Goal: Task Accomplishment & Management: Manage account settings

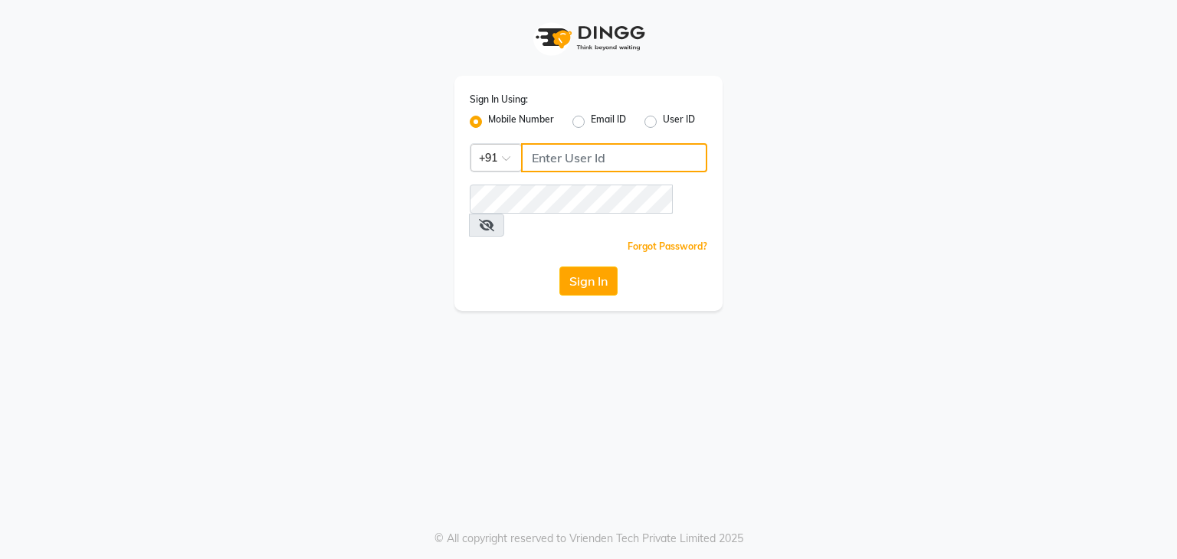
type input "9959178964"
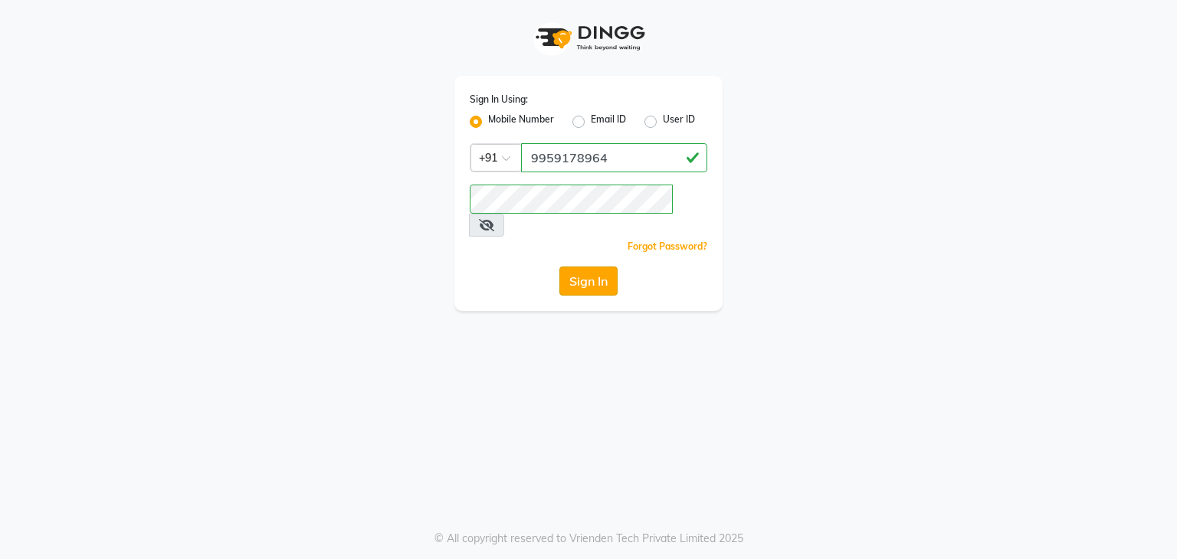
click at [588, 267] on button "Sign In" at bounding box center [588, 281] width 58 height 29
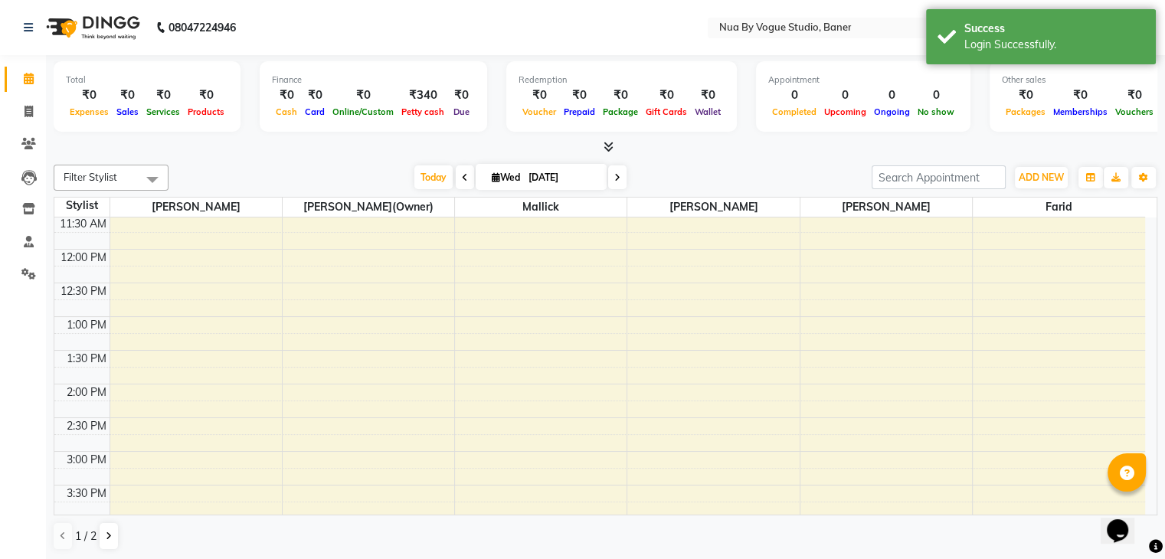
scroll to position [176, 0]
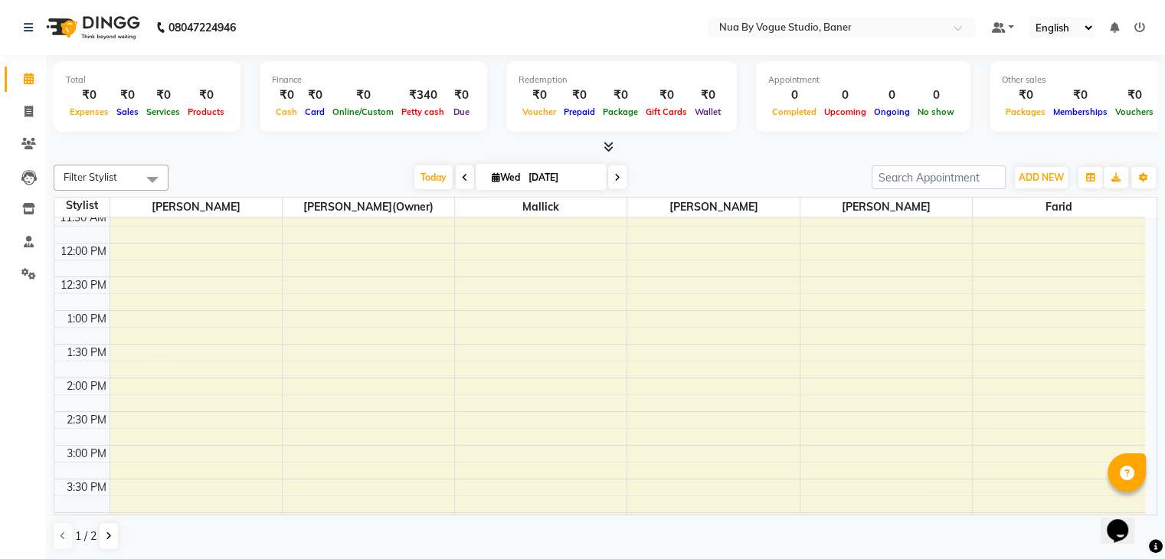
click at [1064, 32] on select "English ENGLISH Español العربية मराठी हिंदी ગુજરાતી தமிழ் 中文" at bounding box center [1062, 28] width 65 height 21
click at [1073, 26] on select "English ENGLISH Español العربية मराठी हिंदी ગુજરાતી தமிழ் 中文" at bounding box center [1062, 28] width 65 height 21
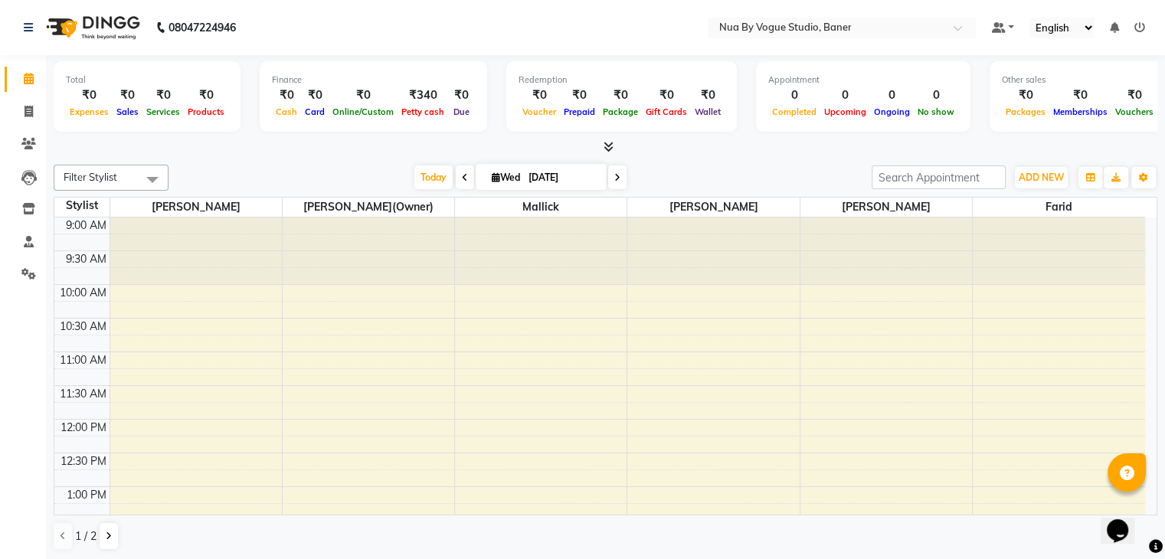
scroll to position [12, 0]
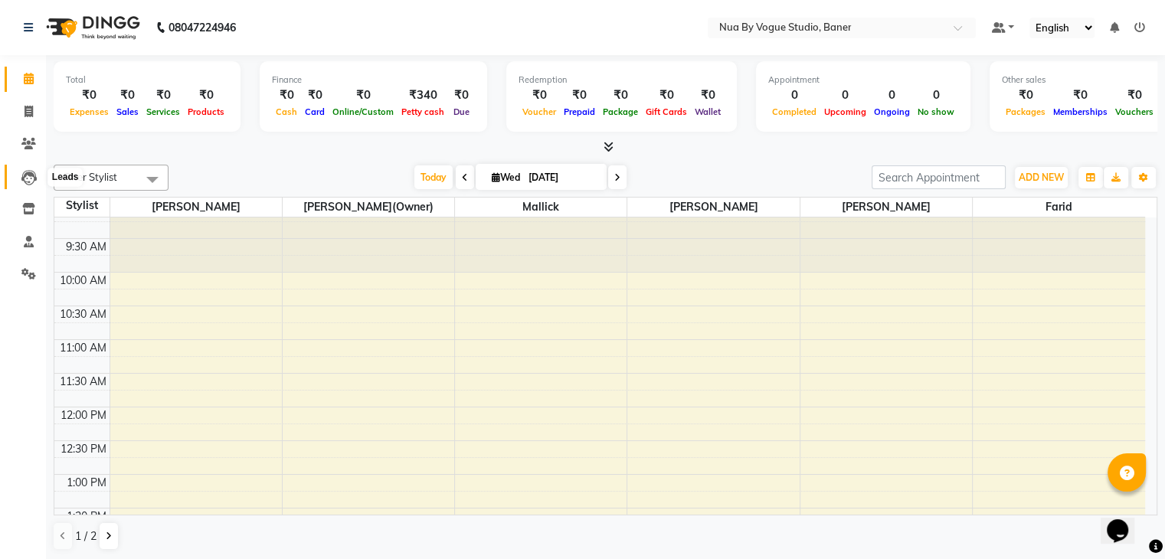
click at [29, 182] on icon at bounding box center [28, 177] width 15 height 15
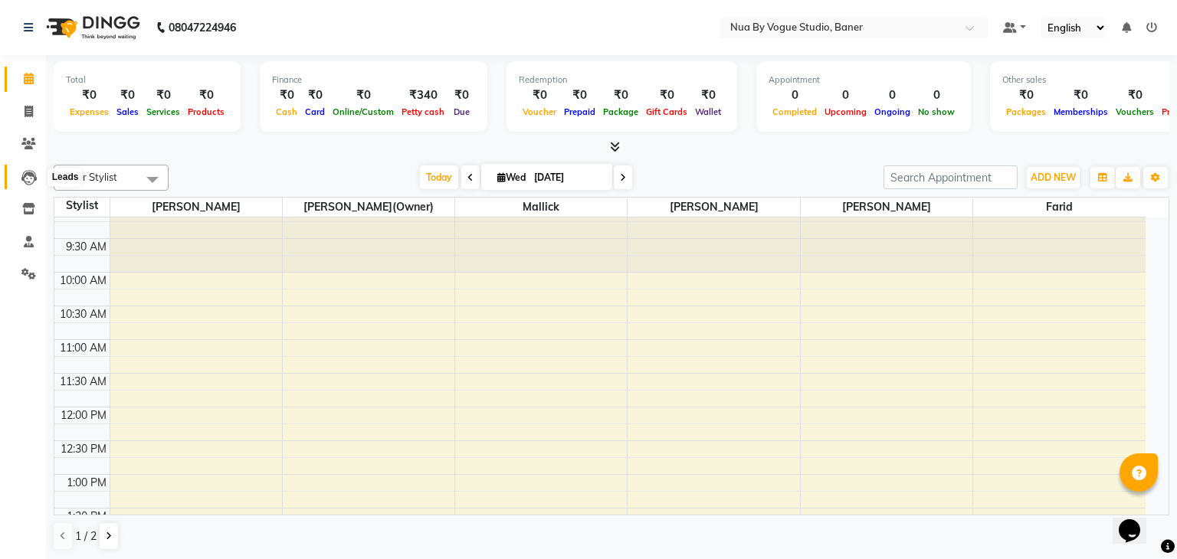
select select "10"
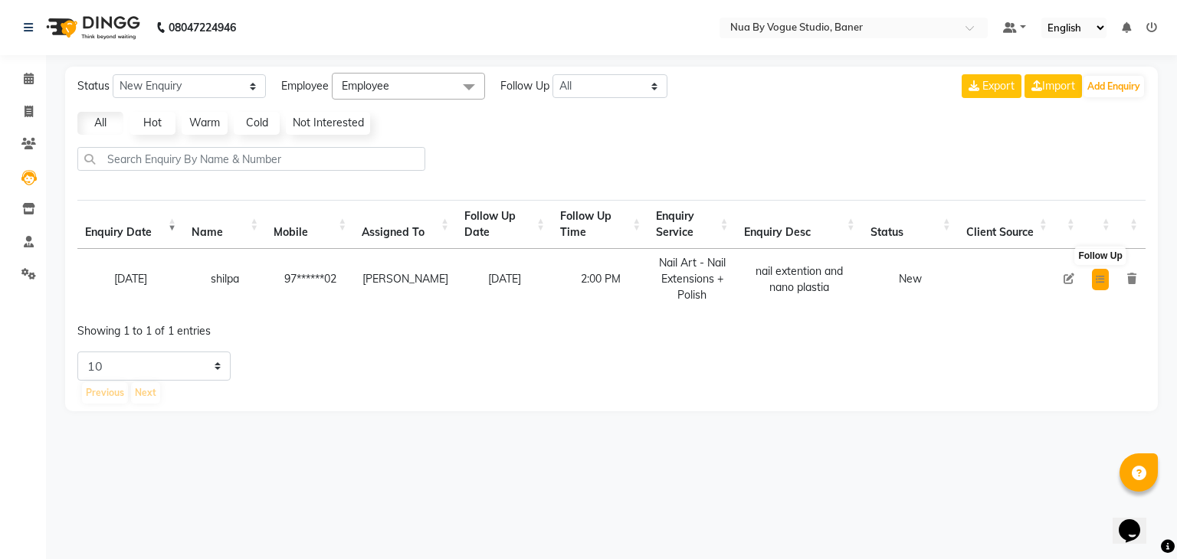
click at [1095, 277] on icon at bounding box center [1099, 279] width 9 height 9
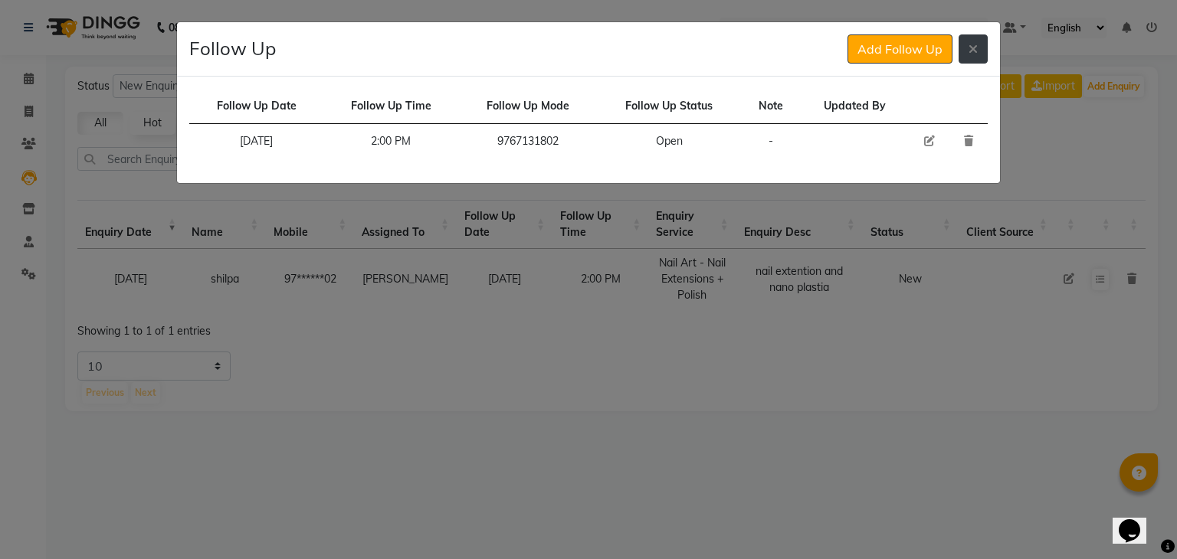
click at [981, 43] on button at bounding box center [972, 48] width 29 height 29
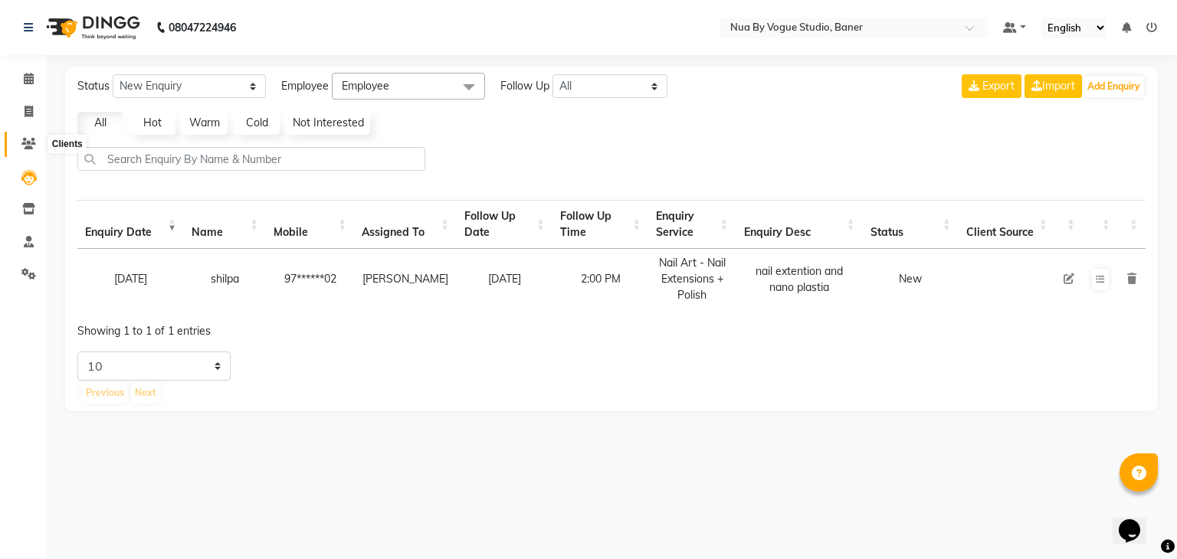
click at [29, 139] on icon at bounding box center [28, 143] width 15 height 11
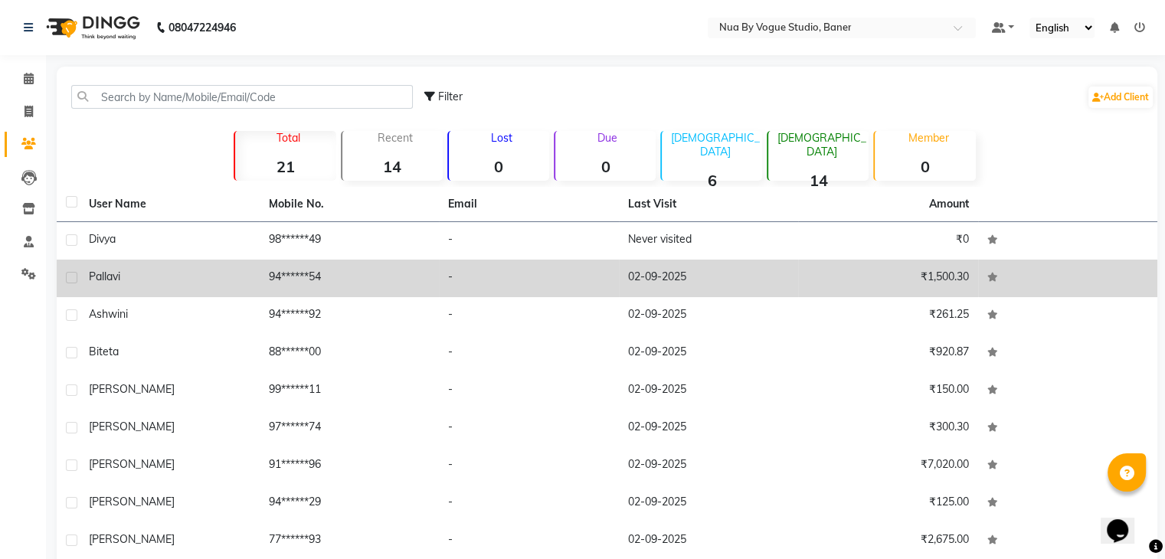
click at [557, 291] on td "-" at bounding box center [529, 279] width 180 height 38
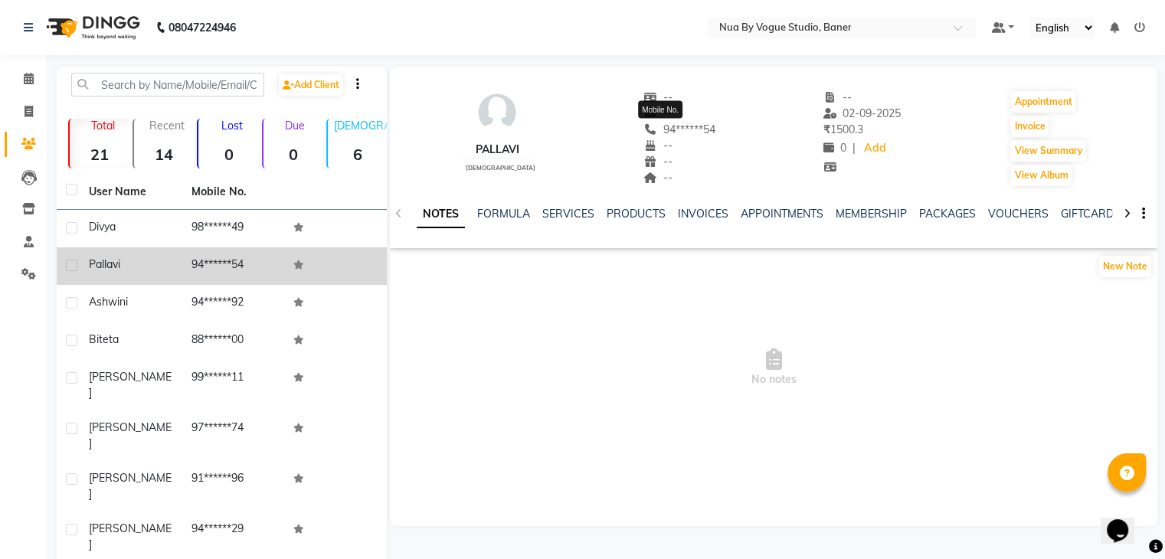
click at [643, 135] on icon at bounding box center [650, 129] width 14 height 11
click at [1136, 215] on button "button" at bounding box center [1140, 214] width 9 height 16
click at [1085, 215] on link "GIFTCARDS" at bounding box center [1091, 214] width 60 height 14
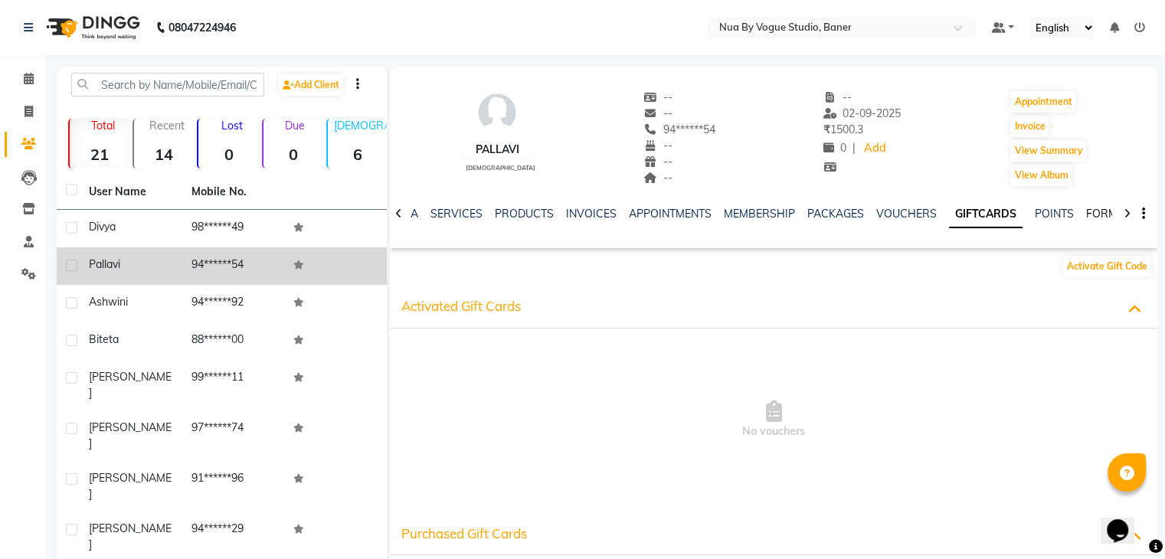
click at [1086, 215] on link "FORMS" at bounding box center [1105, 214] width 38 height 14
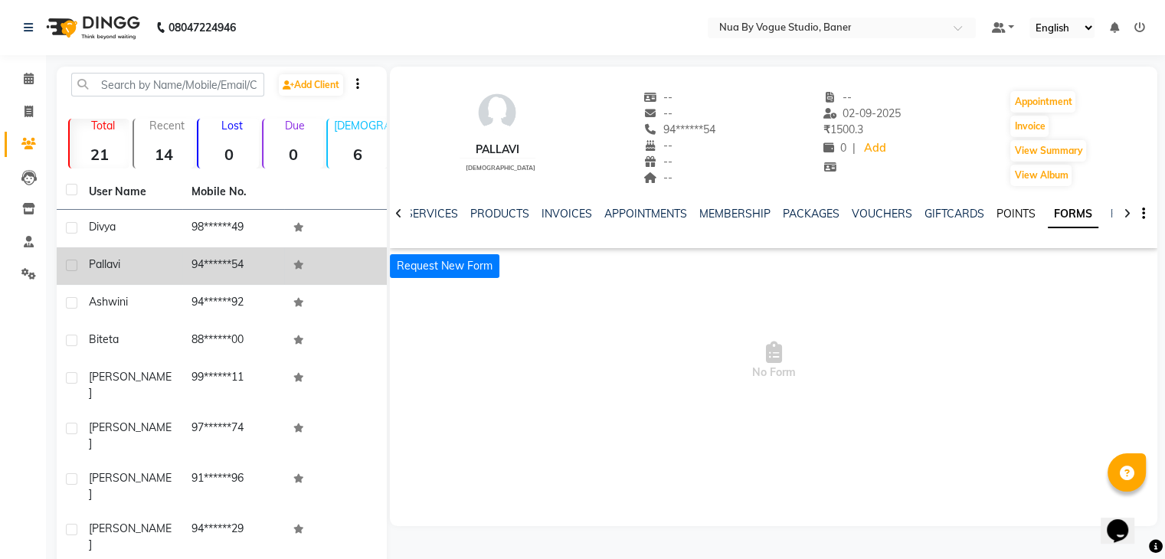
click at [997, 212] on link "POINTS" at bounding box center [1016, 214] width 39 height 14
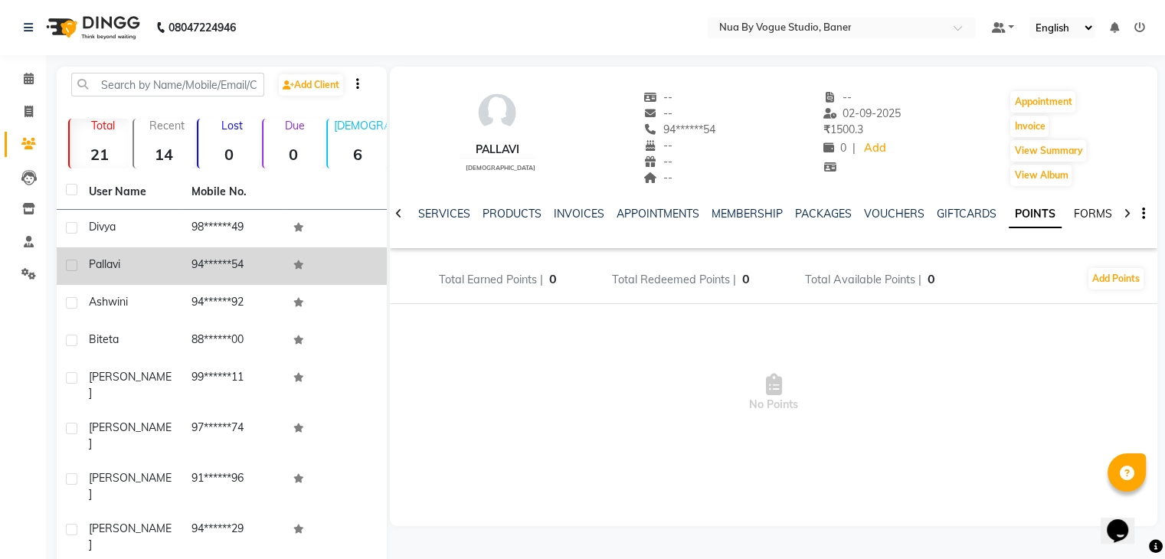
click at [1079, 212] on link "FORMS" at bounding box center [1093, 214] width 38 height 14
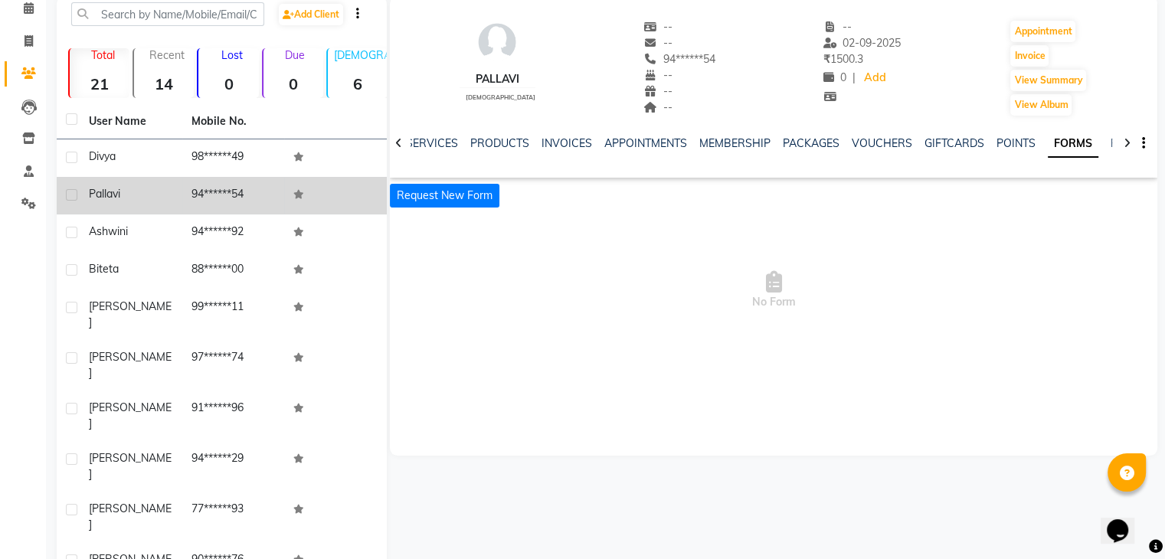
scroll to position [88, 0]
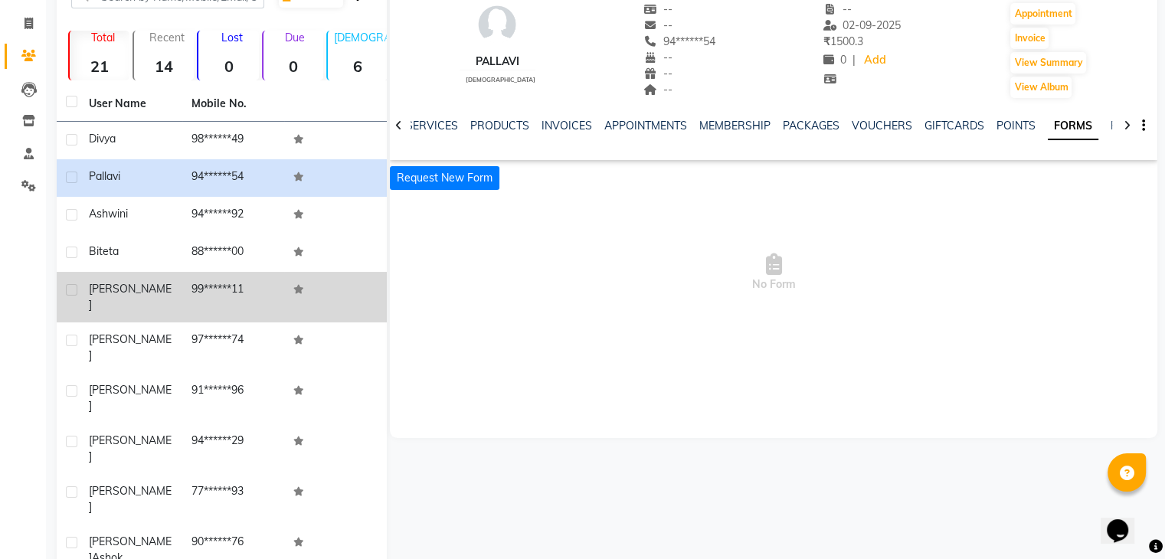
click at [263, 290] on td "99******11" at bounding box center [233, 297] width 103 height 51
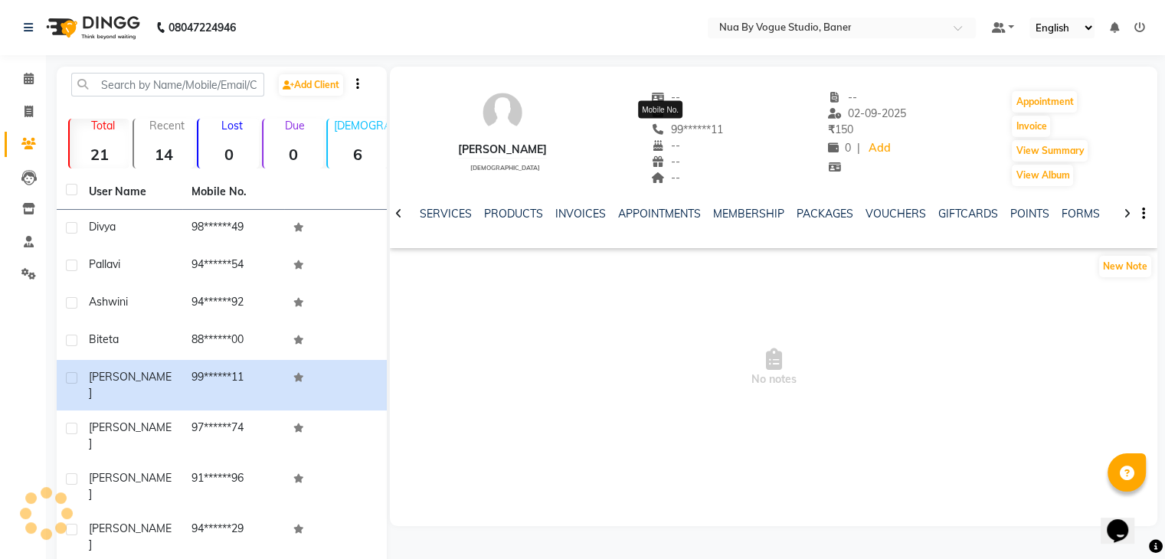
click at [653, 129] on span "99******11" at bounding box center [688, 130] width 72 height 14
click at [1041, 132] on button "Invoice" at bounding box center [1031, 126] width 38 height 21
select select "service"
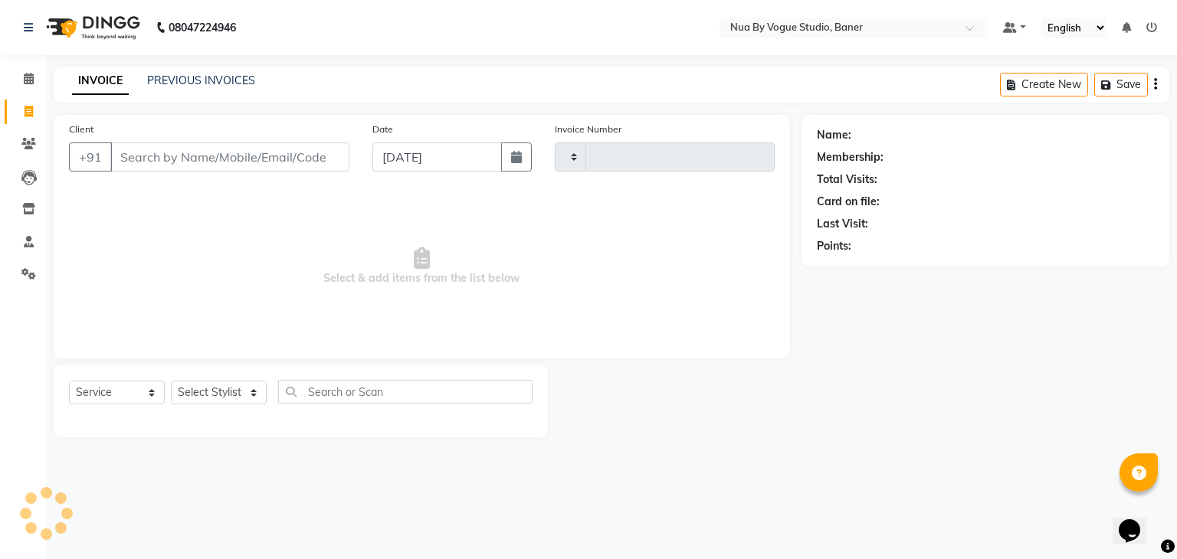
type input "0019"
select select "8764"
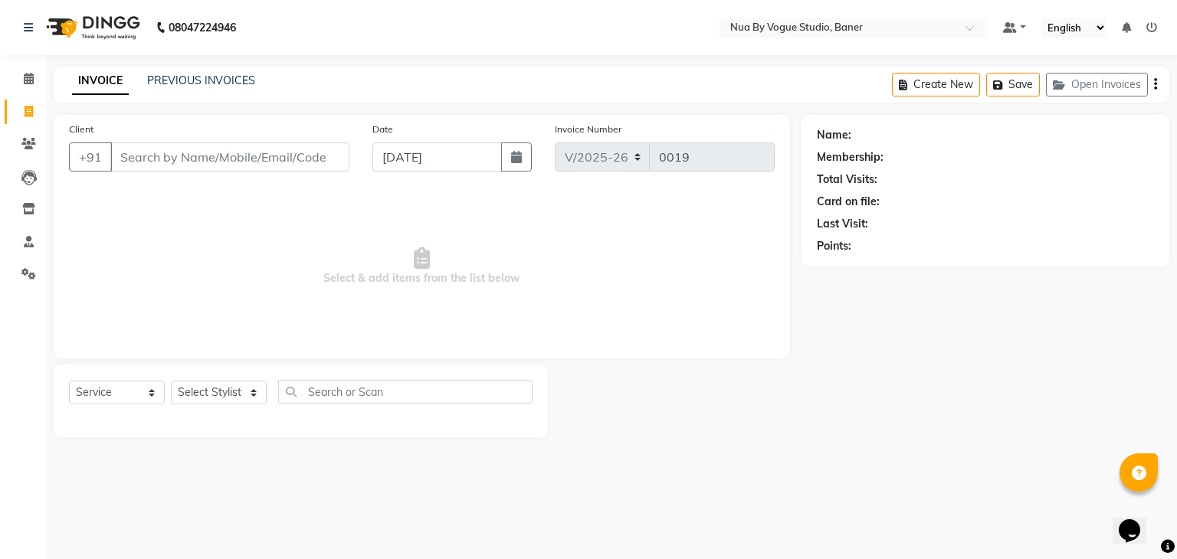
type input "99******11"
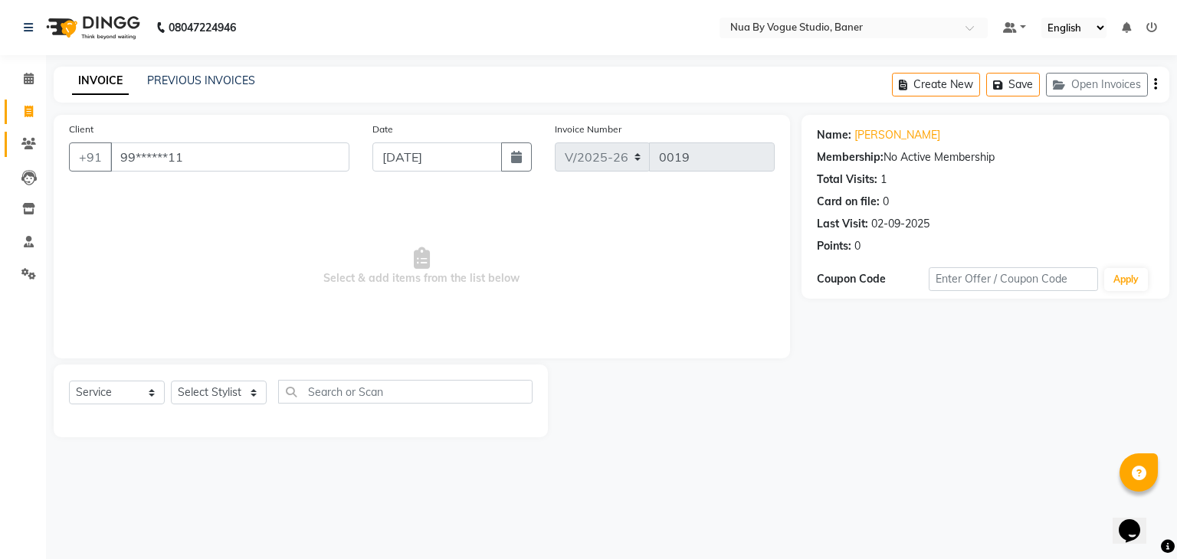
click at [25, 156] on link "Clients" at bounding box center [23, 144] width 37 height 25
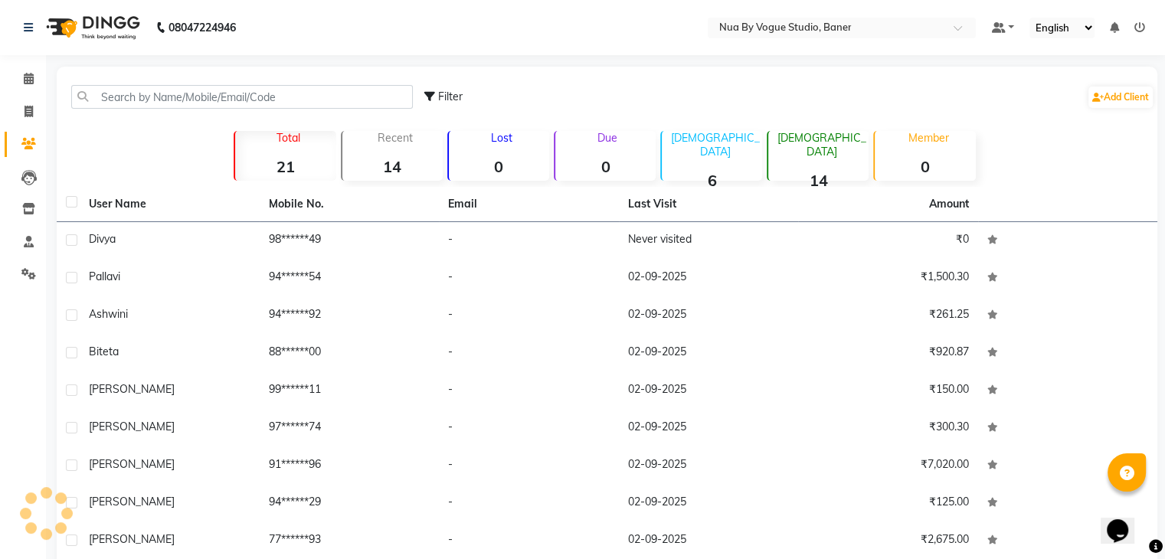
click at [25, 156] on link "Clients" at bounding box center [23, 144] width 37 height 25
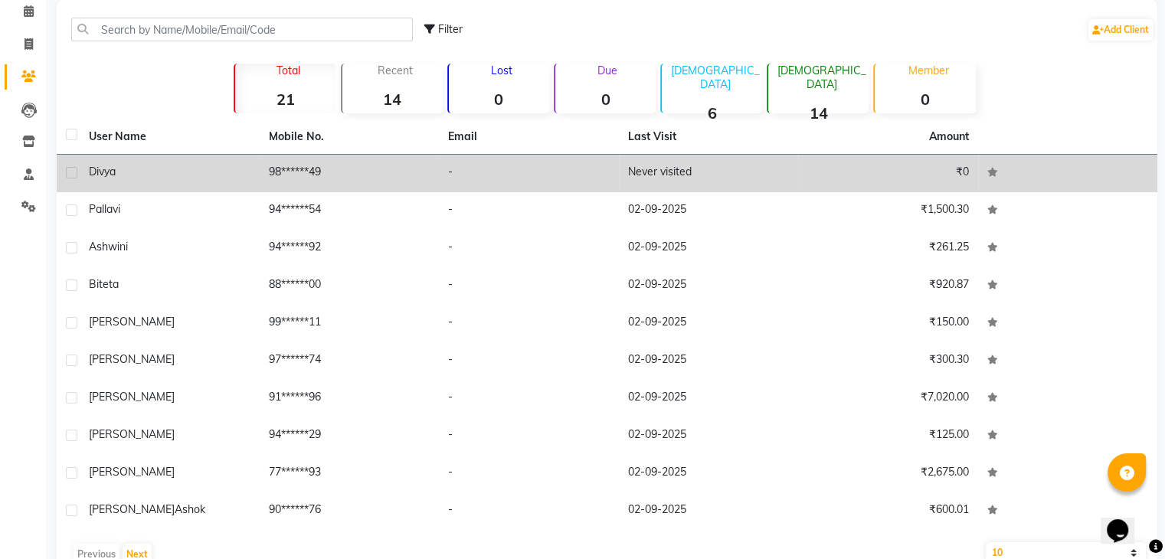
scroll to position [104, 0]
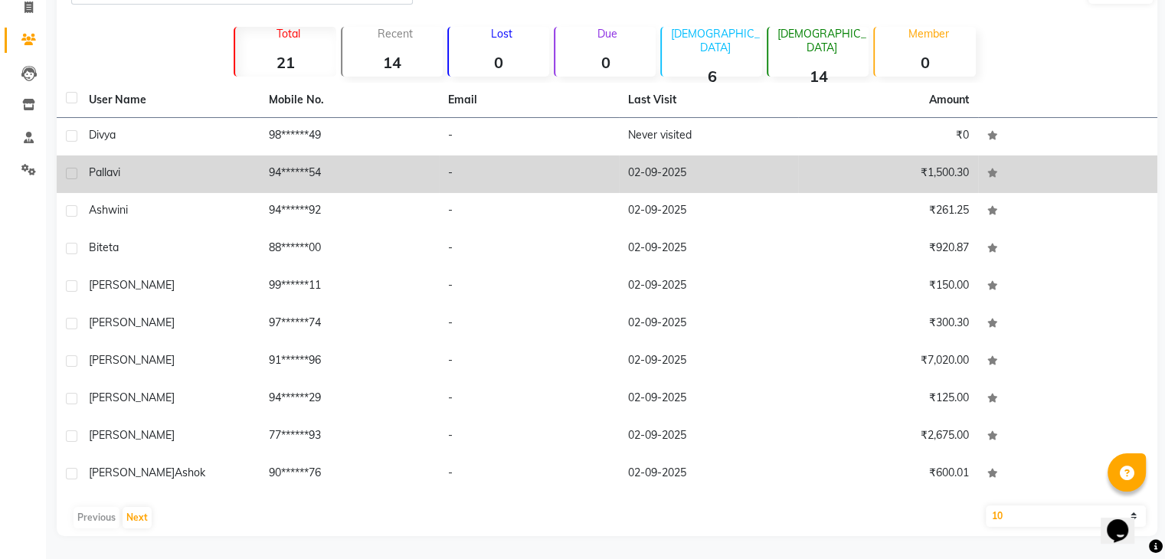
click at [327, 177] on td "94******54" at bounding box center [350, 175] width 180 height 38
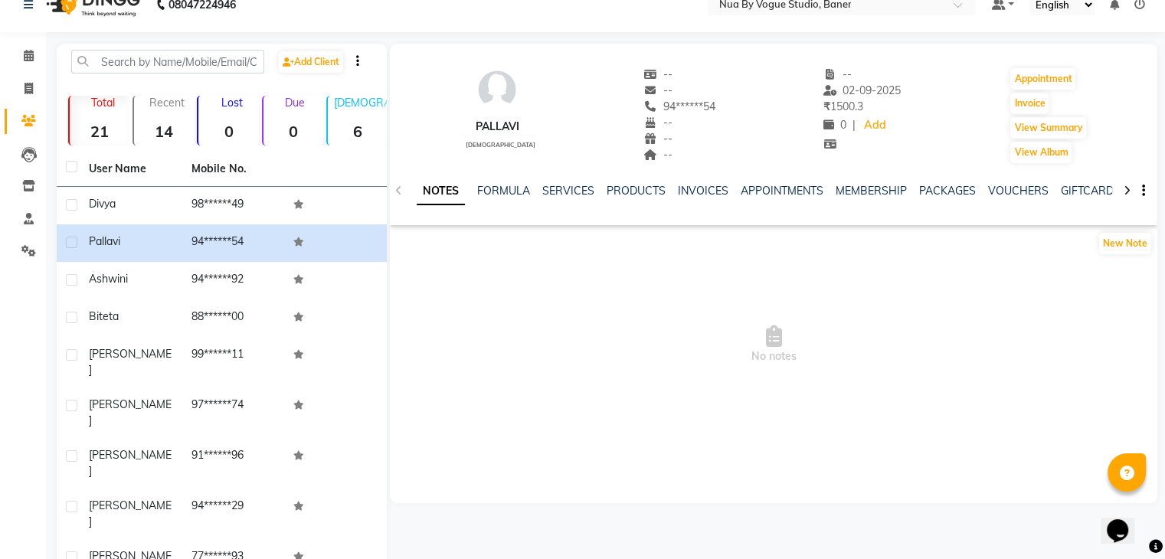
scroll to position [21, 0]
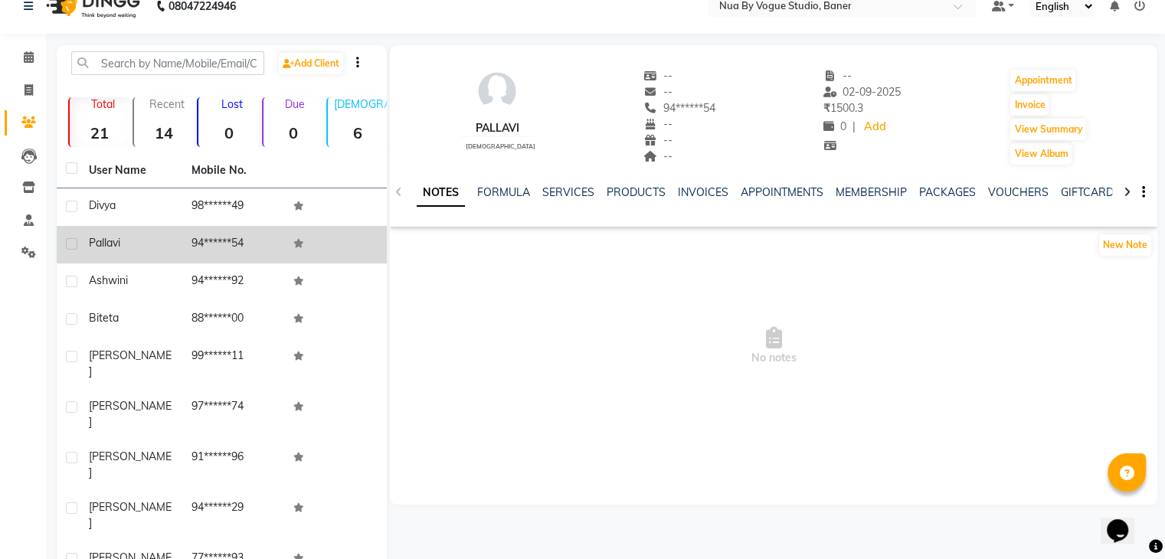
drag, startPoint x: 187, startPoint y: 234, endPoint x: 153, endPoint y: 243, distance: 34.7
click at [153, 243] on div "Pallavi" at bounding box center [131, 243] width 84 height 16
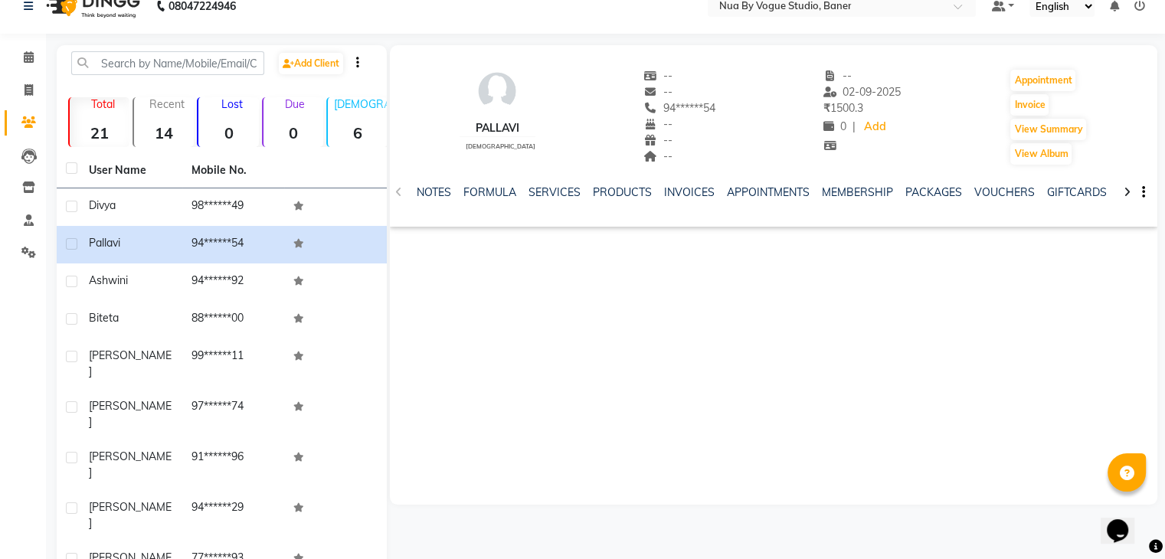
click at [1126, 195] on icon at bounding box center [1127, 192] width 7 height 11
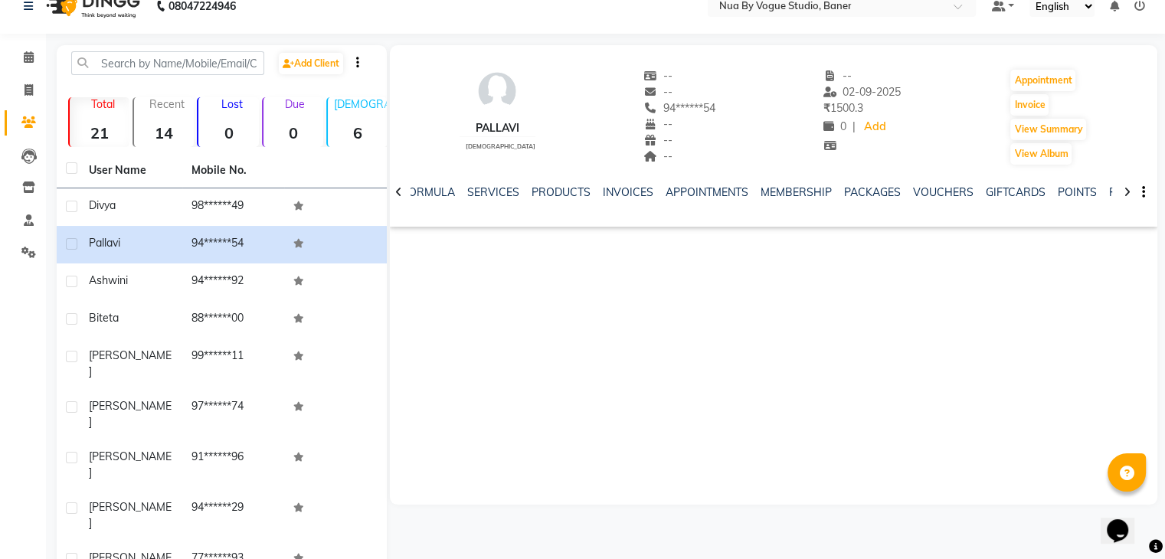
click at [1125, 197] on icon at bounding box center [1127, 192] width 7 height 11
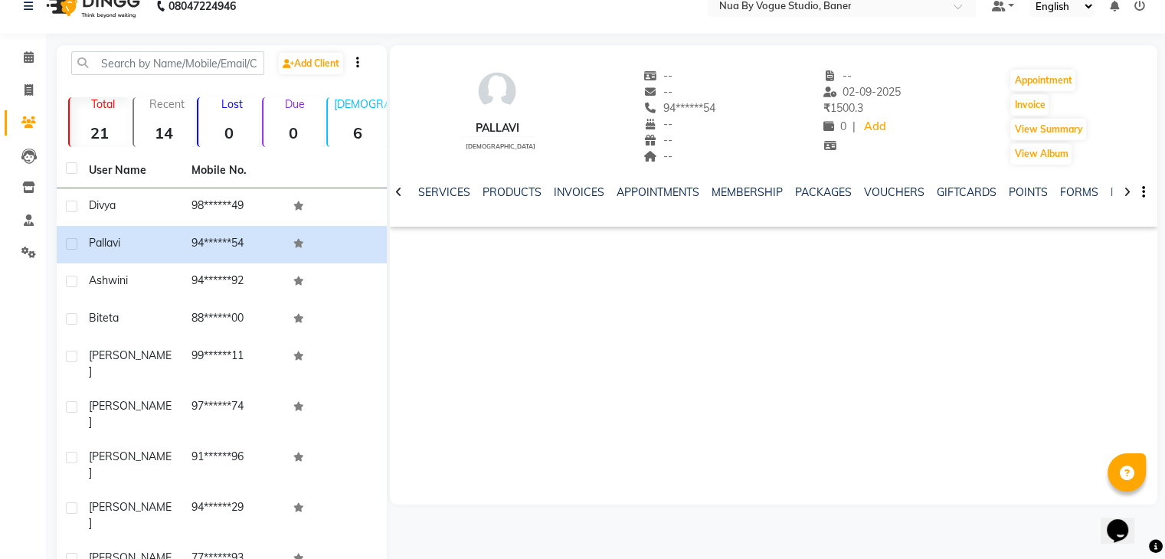
click at [1125, 197] on icon at bounding box center [1127, 192] width 7 height 11
click at [1125, 197] on div "NOTES FORMULA SERVICES PRODUCTS INVOICES APPOINTMENTS MEMBERSHIP PACKAGES VOUCH…" at bounding box center [774, 192] width 768 height 53
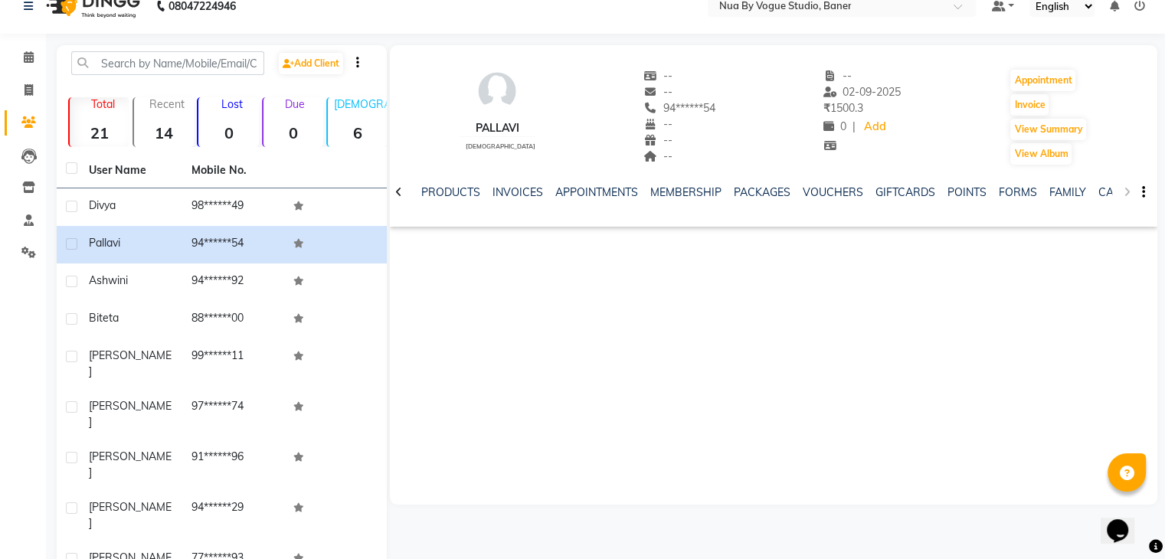
click at [1125, 197] on div "NOTES FORMULA SERVICES PRODUCTS INVOICES APPOINTMENTS MEMBERSHIP PACKAGES VOUCH…" at bounding box center [774, 192] width 768 height 53
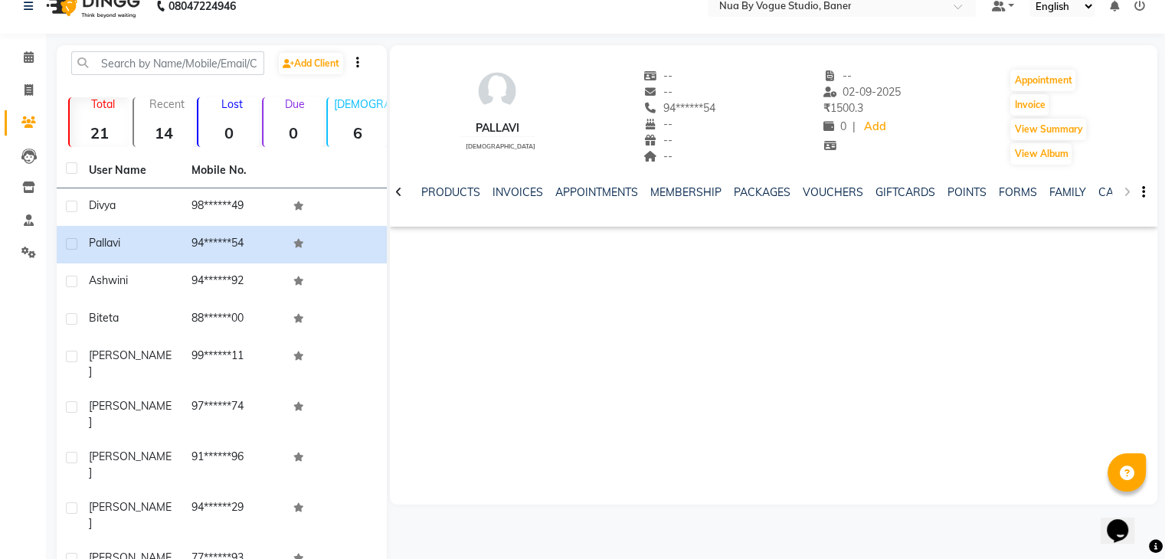
click at [1125, 197] on div "NOTES FORMULA SERVICES PRODUCTS INVOICES APPOINTMENTS MEMBERSHIP PACKAGES VOUCH…" at bounding box center [774, 192] width 768 height 53
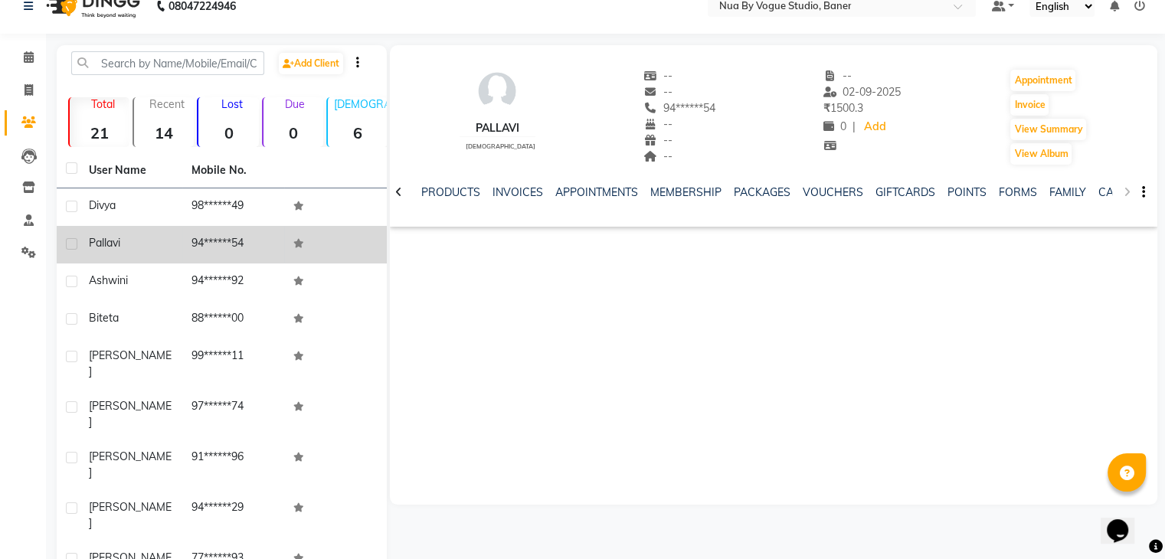
click at [187, 250] on td "94******54" at bounding box center [233, 245] width 103 height 38
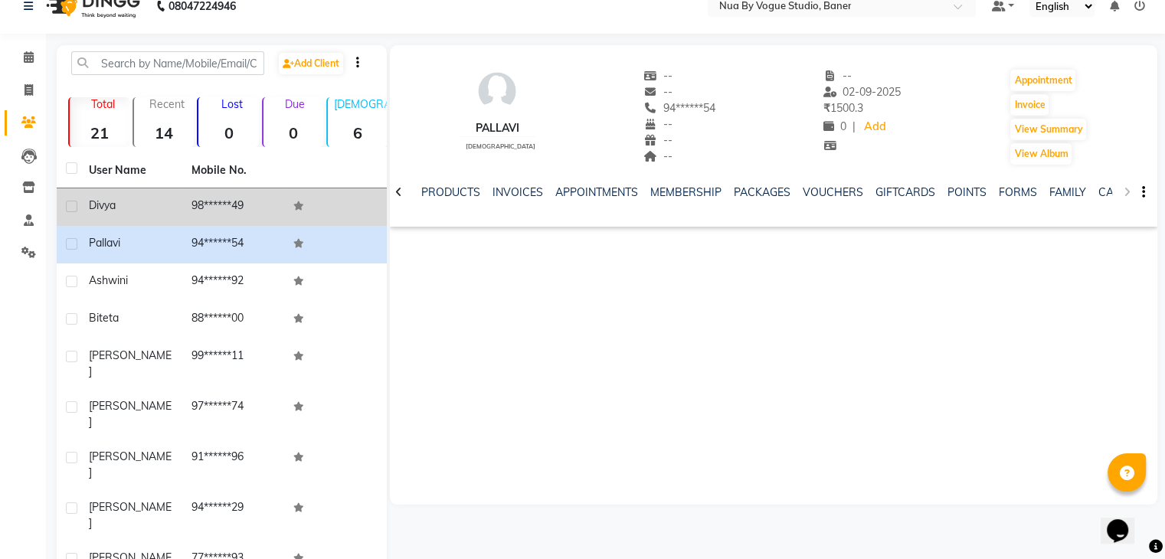
click at [190, 214] on td "98******49" at bounding box center [233, 207] width 103 height 38
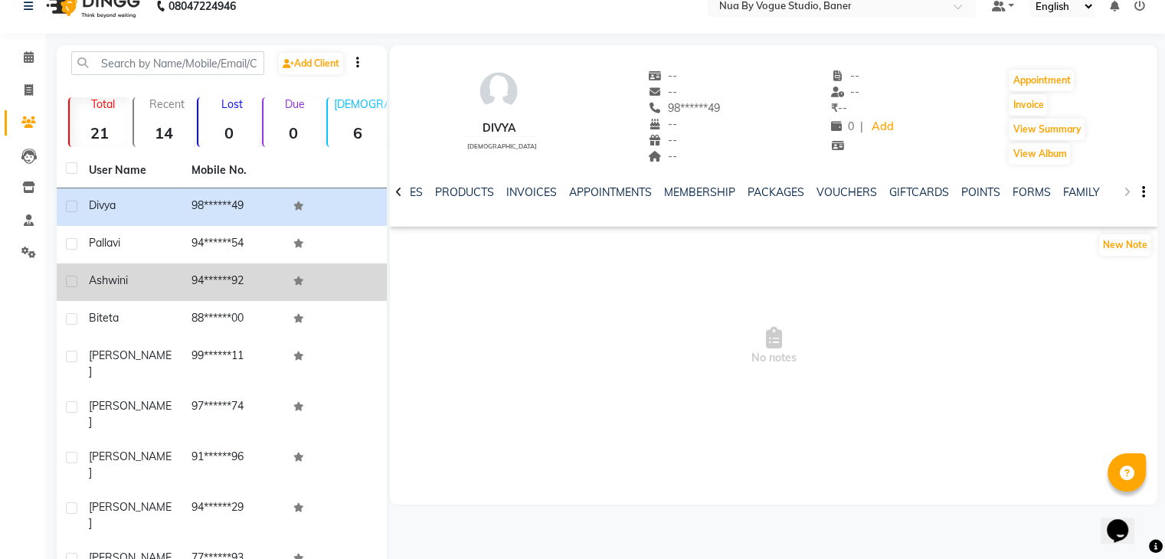
click at [317, 289] on td at bounding box center [335, 283] width 103 height 38
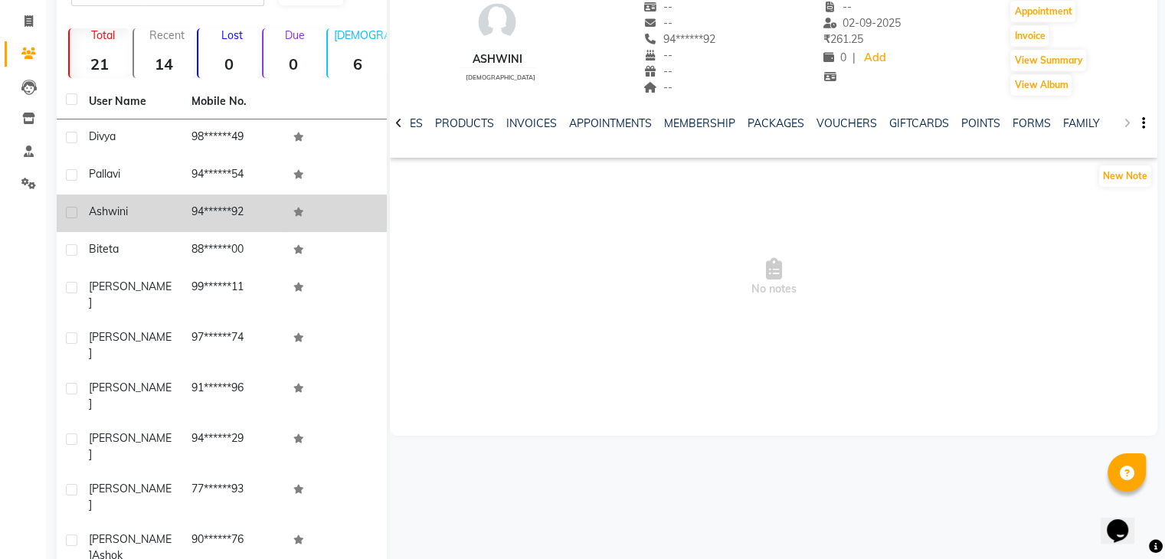
scroll to position [91, 0]
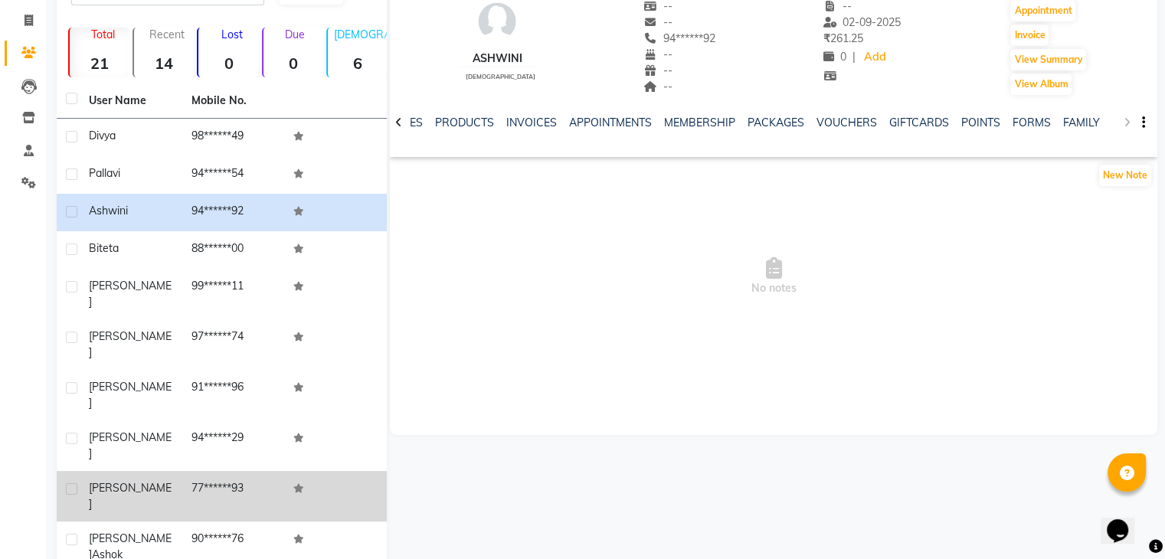
click at [242, 471] on td "77******93" at bounding box center [233, 496] width 103 height 51
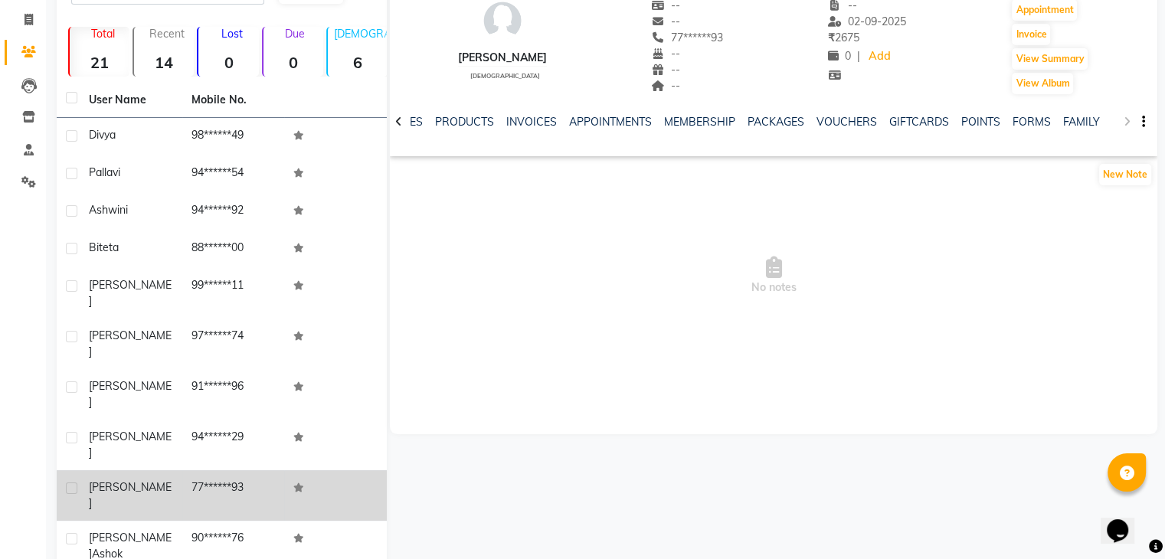
scroll to position [89, 0]
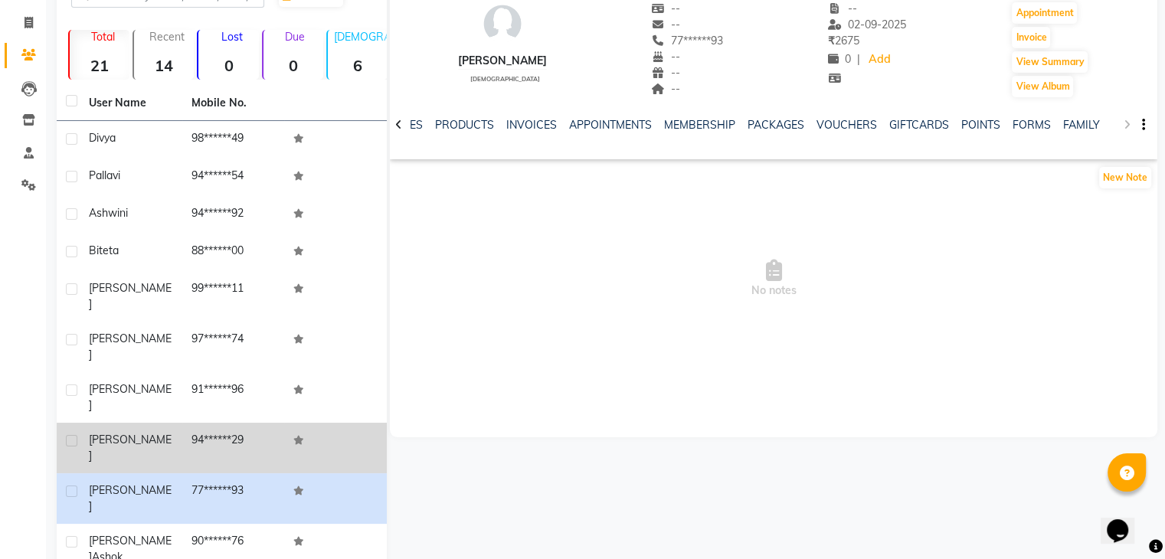
click at [237, 423] on td "94******29" at bounding box center [233, 448] width 103 height 51
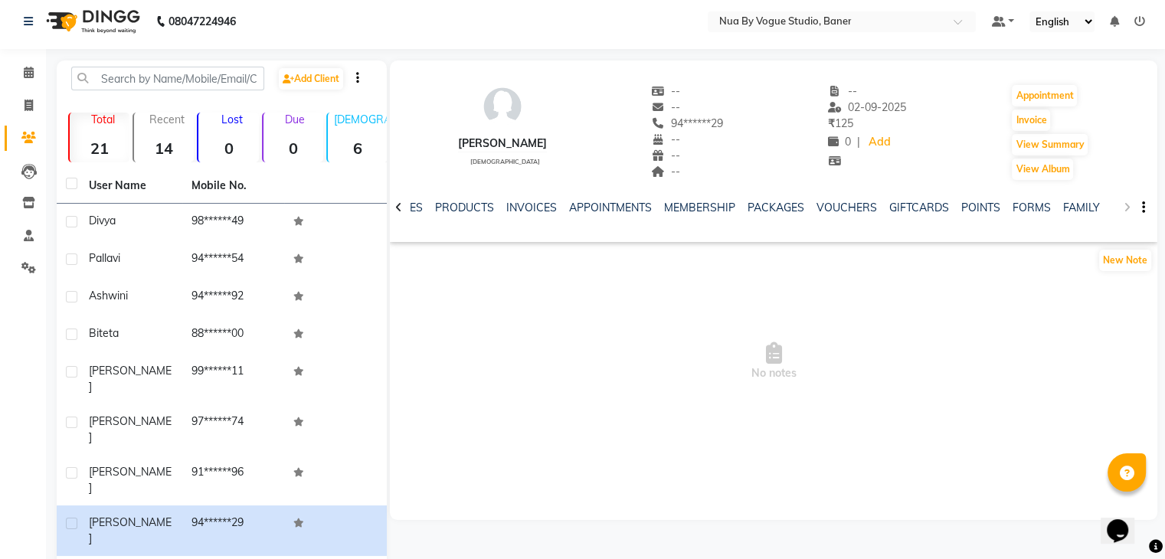
scroll to position [8, 0]
click at [1125, 206] on div "NOTES FORMULA SERVICES PRODUCTS INVOICES APPOINTMENTS MEMBERSHIP PACKAGES VOUCH…" at bounding box center [774, 206] width 768 height 53
click at [1003, 20] on span at bounding box center [998, 20] width 14 height 11
click at [28, 270] on icon at bounding box center [28, 265] width 15 height 11
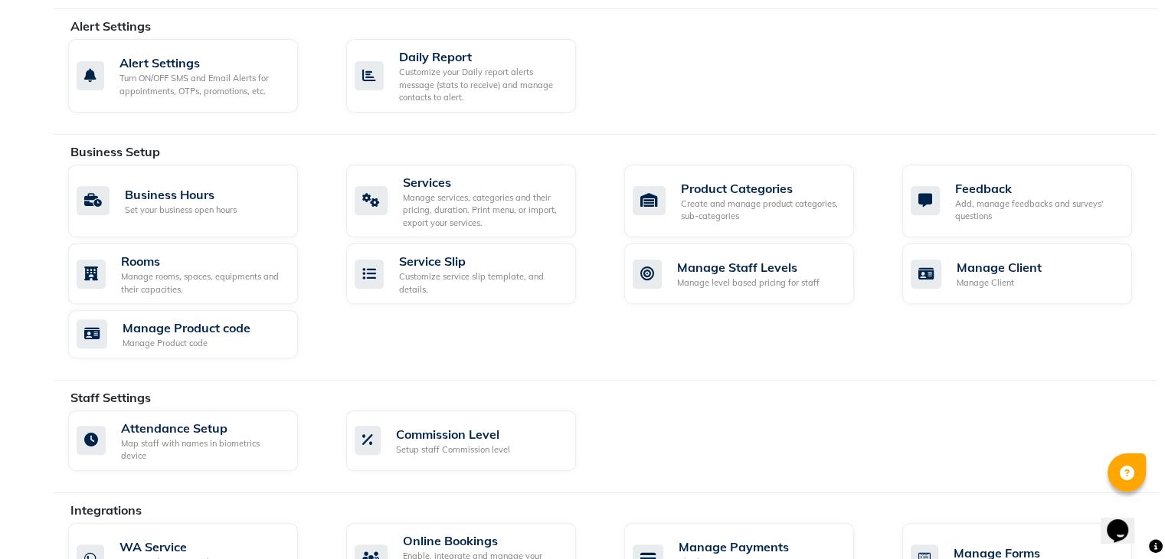
scroll to position [461, 0]
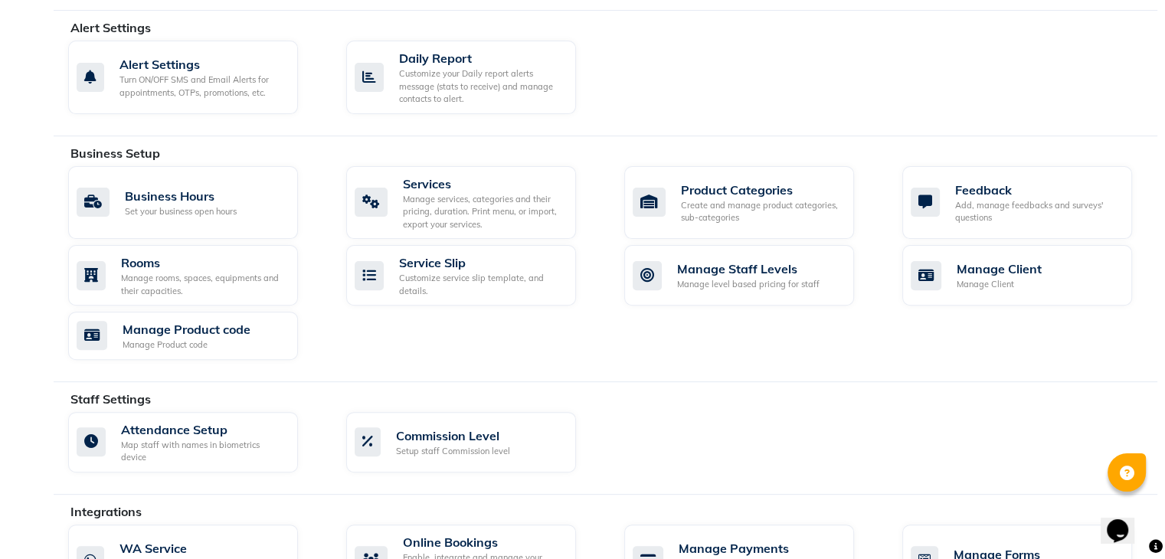
click at [214, 390] on div "Staff Settings" at bounding box center [619, 399] width 1099 height 18
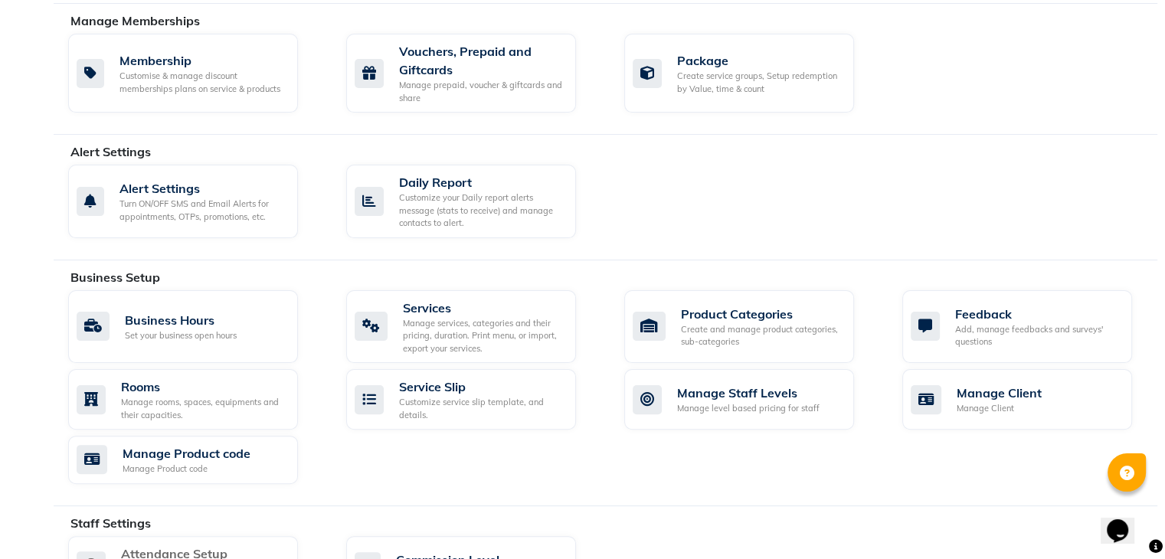
scroll to position [337, 0]
click at [956, 380] on div "Manage Client Manage Client" at bounding box center [1017, 399] width 230 height 61
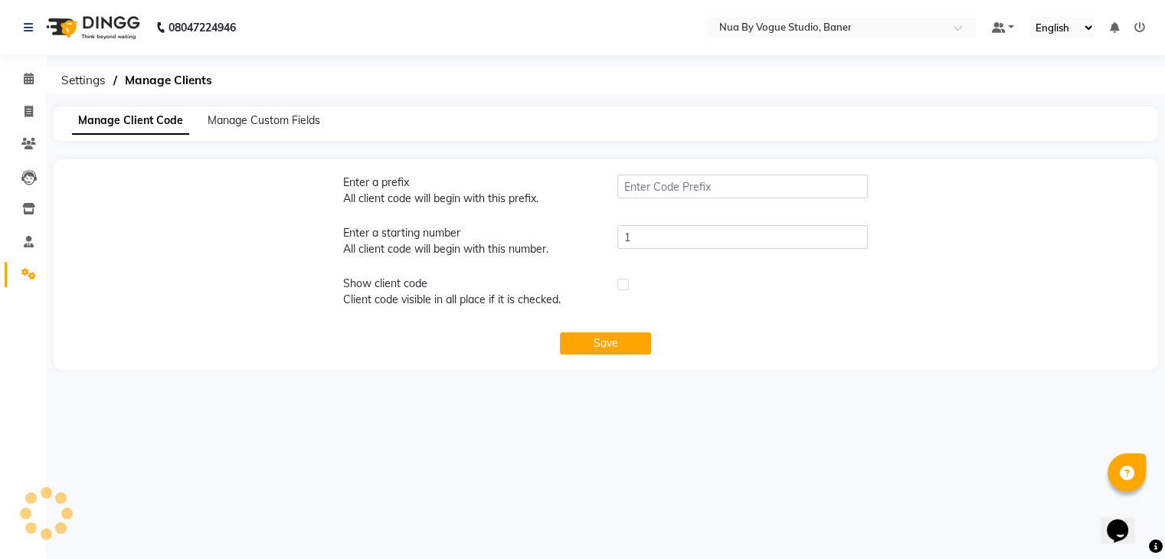
type input "NBA"
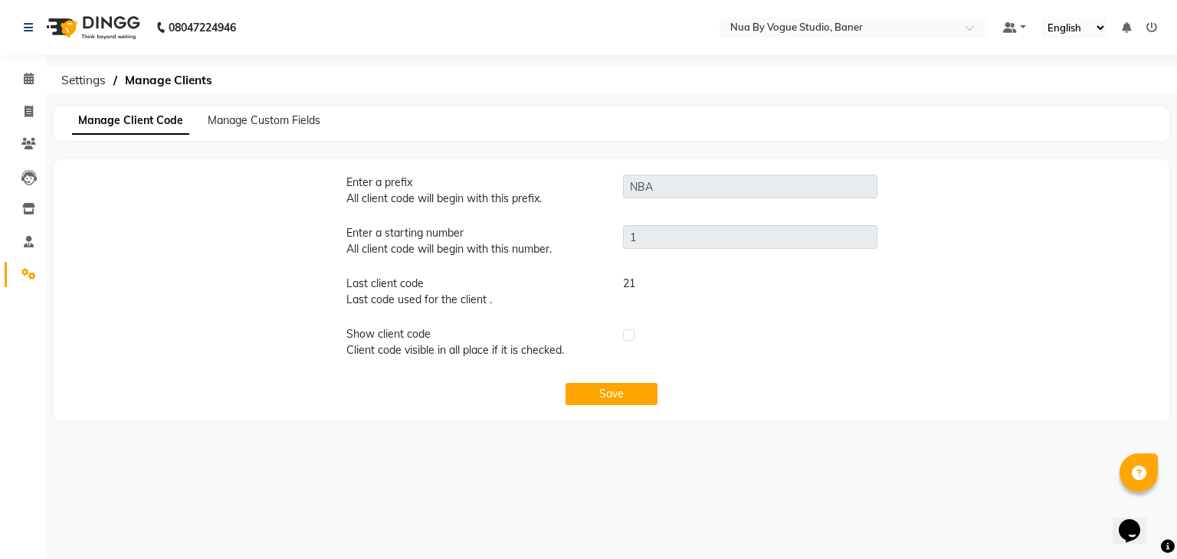
click at [252, 129] on div "Manage Client Code Manage Custom Fields" at bounding box center [611, 123] width 1115 height 34
click at [19, 77] on span at bounding box center [28, 79] width 27 height 18
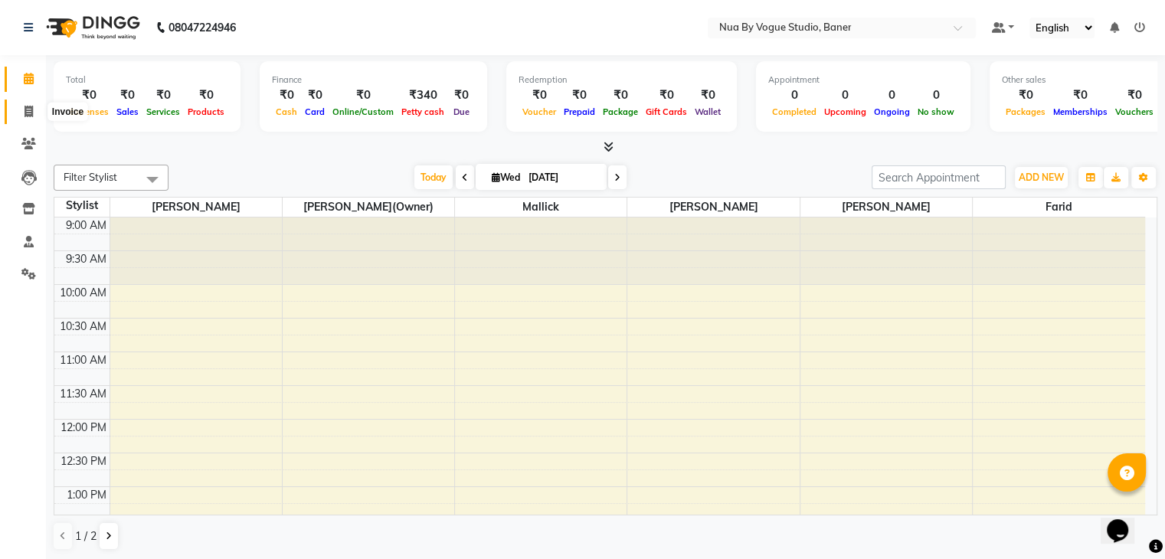
click at [19, 103] on span at bounding box center [28, 112] width 27 height 18
select select "service"
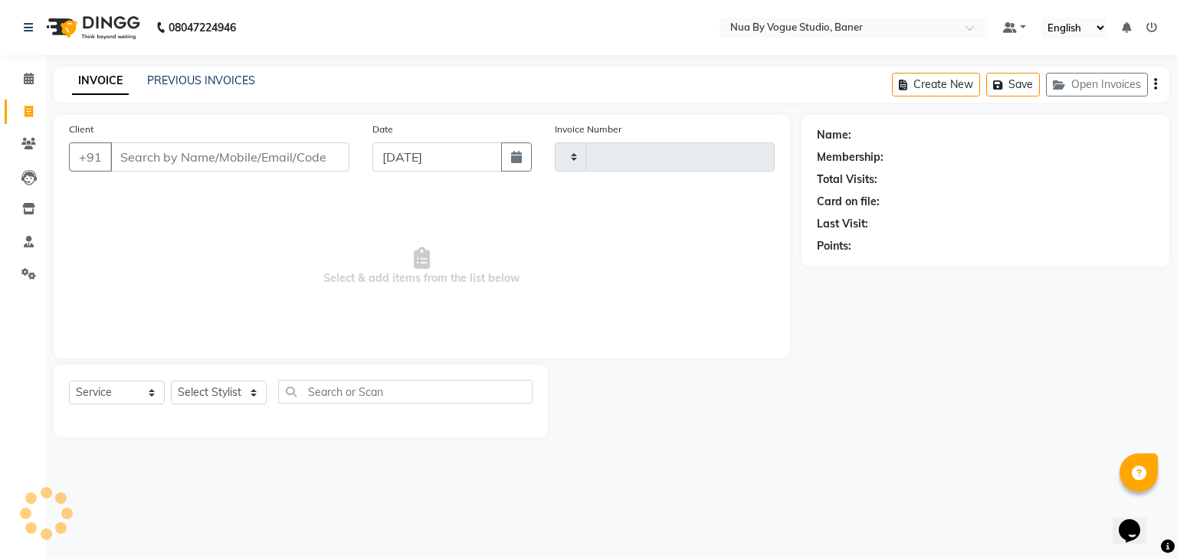
type input "0019"
select select "8764"
click at [19, 103] on span at bounding box center [28, 112] width 27 height 18
select select "8764"
select select "service"
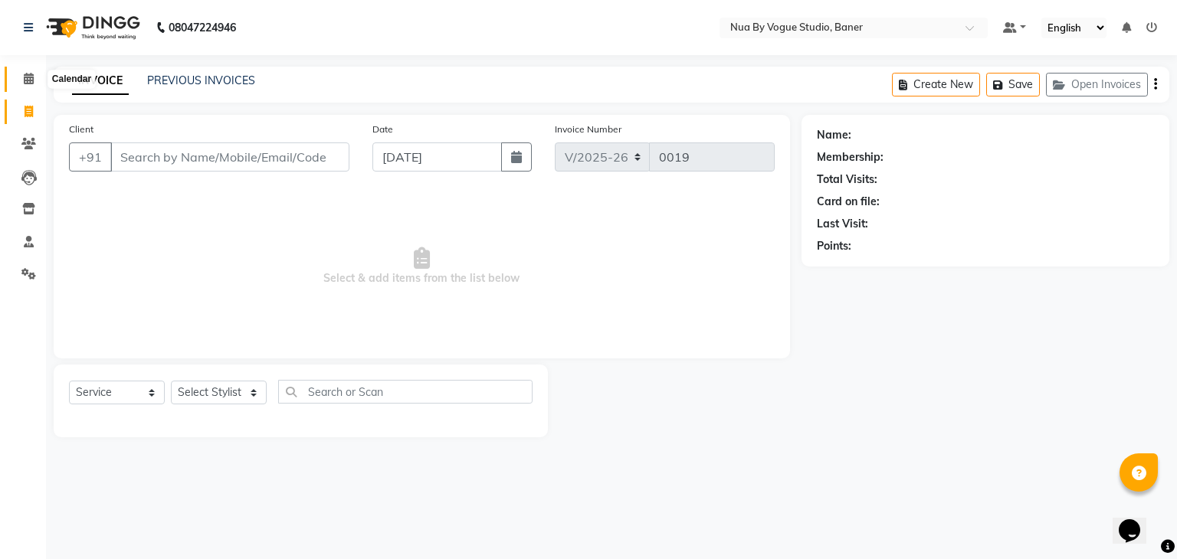
click at [37, 83] on span at bounding box center [28, 79] width 27 height 18
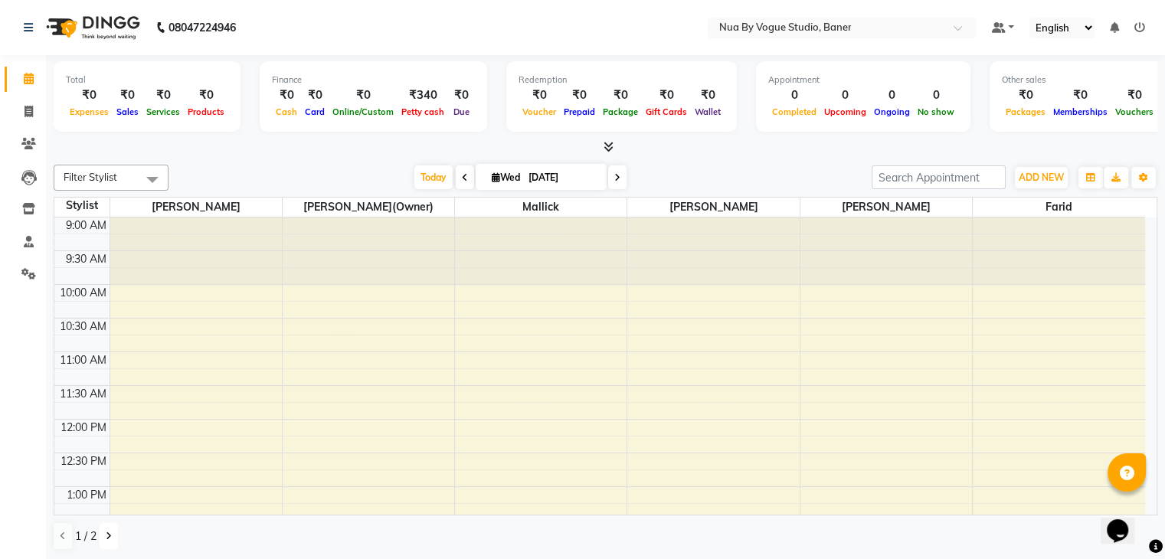
click at [104, 535] on button at bounding box center [109, 536] width 18 height 26
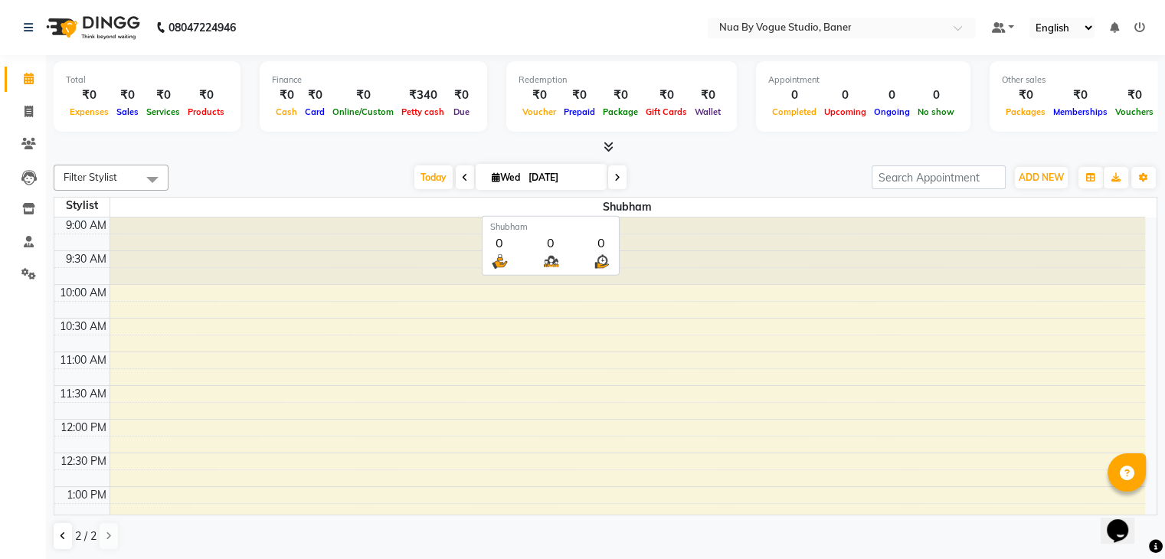
click at [647, 202] on span "Shubham" at bounding box center [628, 207] width 1036 height 19
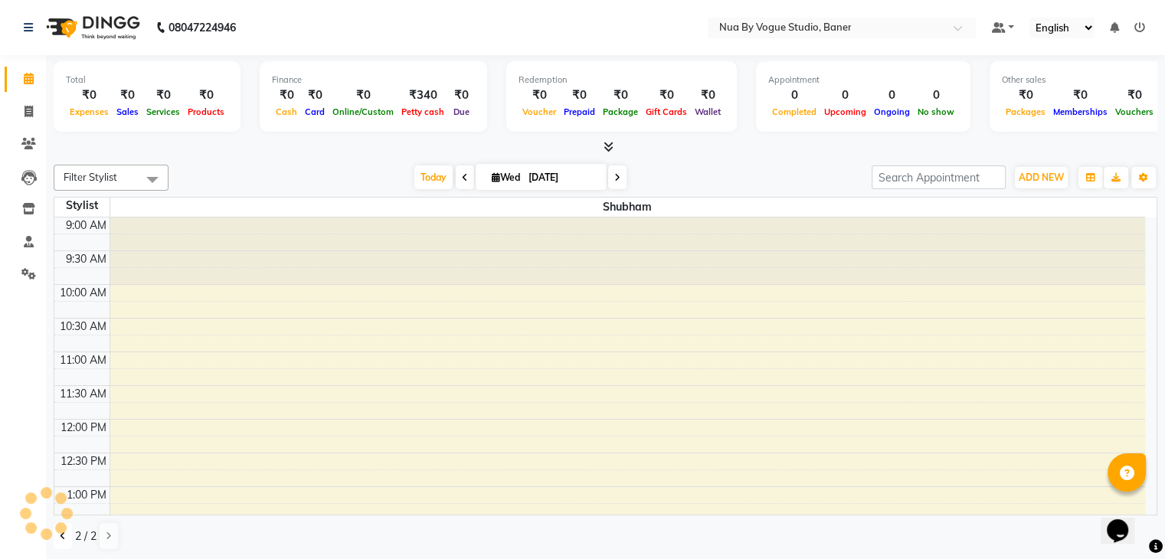
click at [61, 534] on app-root "08047224946 Select Location × Nua By Vogue Studio, Baner Default Panel My Panel…" at bounding box center [582, 280] width 1165 height 561
click at [61, 534] on icon at bounding box center [63, 536] width 6 height 9
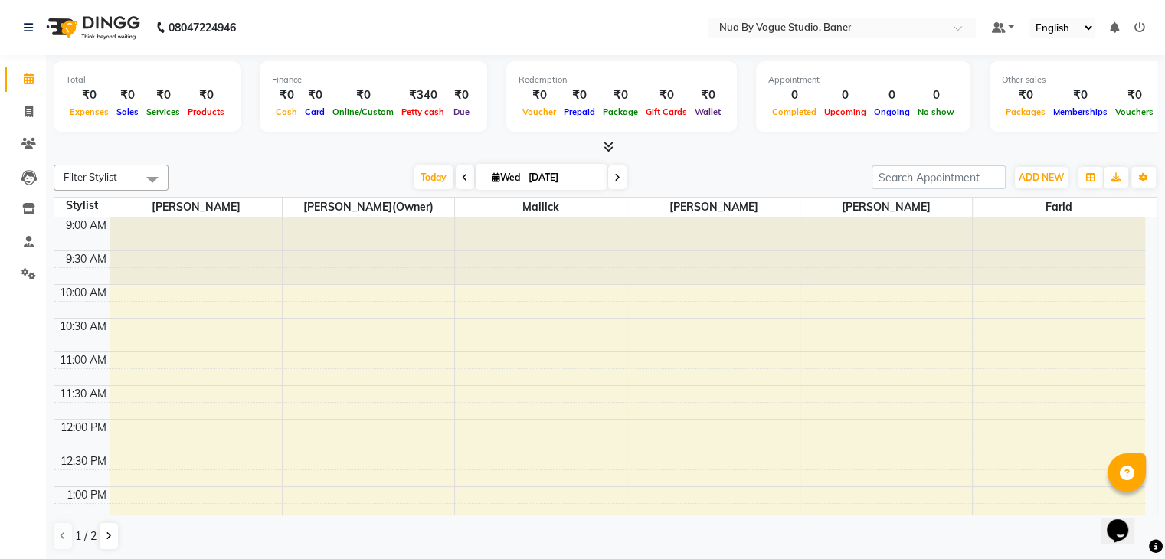
click at [138, 175] on span at bounding box center [152, 179] width 31 height 29
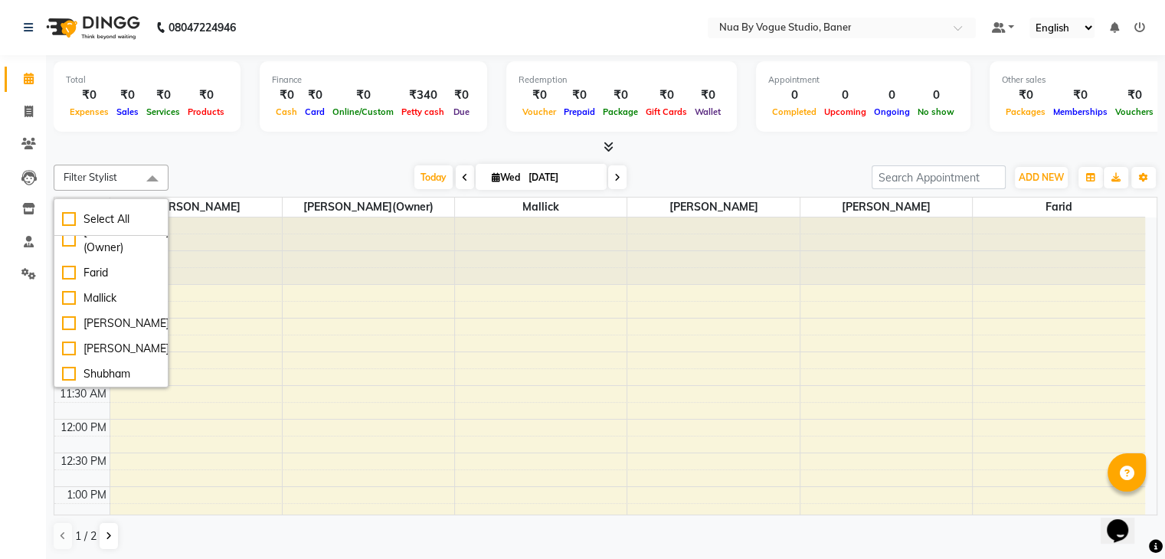
scroll to position [54, 0]
click at [130, 366] on div "Shubham" at bounding box center [111, 374] width 98 height 16
checkbox input "true"
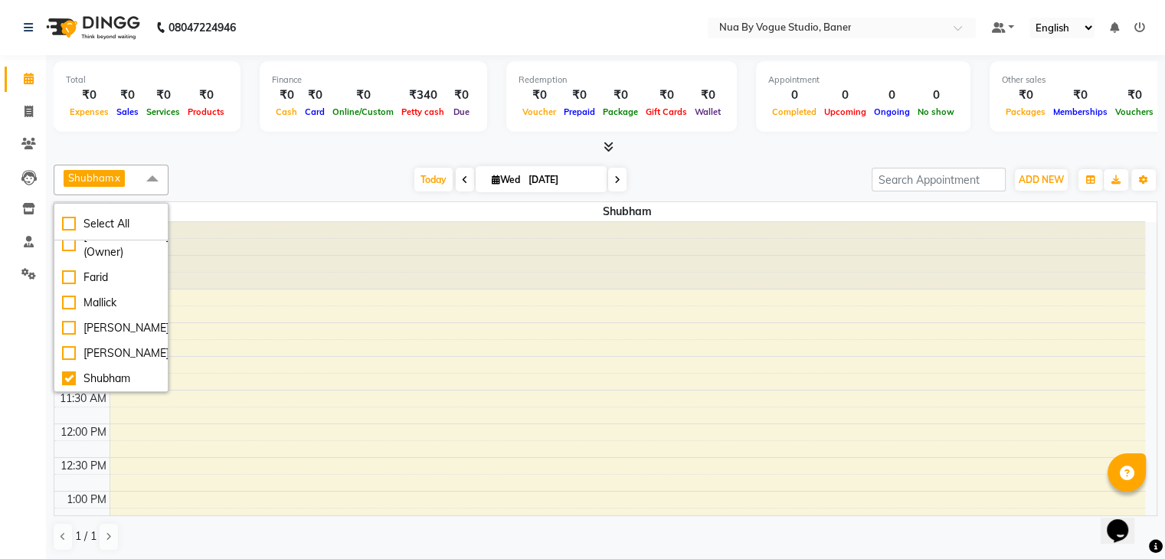
click at [120, 182] on link "x" at bounding box center [116, 178] width 7 height 12
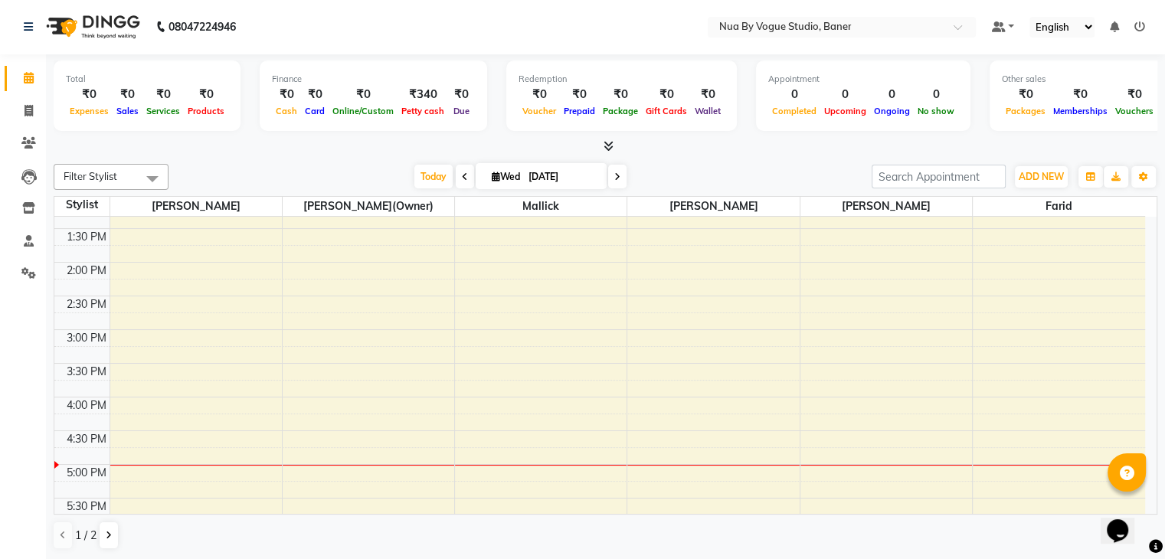
scroll to position [291, 0]
click at [83, 191] on div "Filter Stylist Select All [PERSON_NAME](Owner) [PERSON_NAME] neha [PERSON_NAME]…" at bounding box center [606, 357] width 1104 height 398
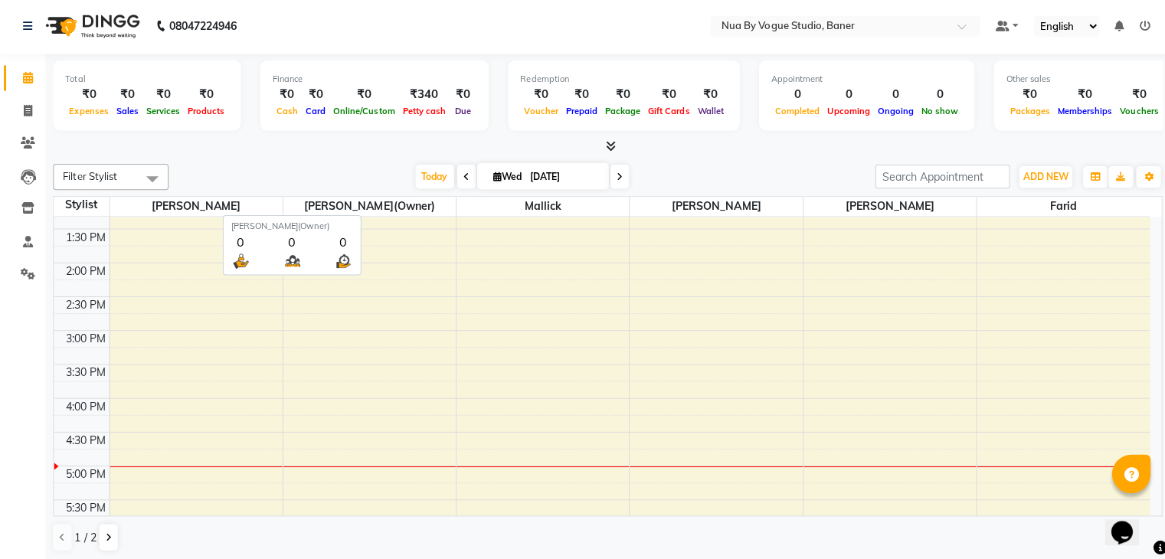
scroll to position [1, 0]
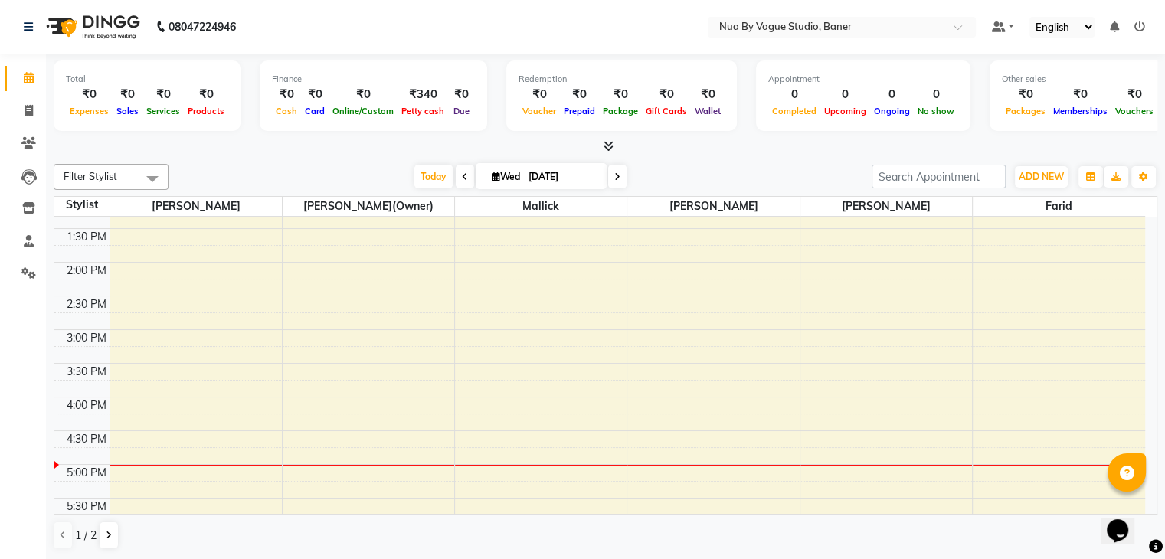
click at [372, 151] on div at bounding box center [606, 147] width 1104 height 16
